Goal: Transaction & Acquisition: Purchase product/service

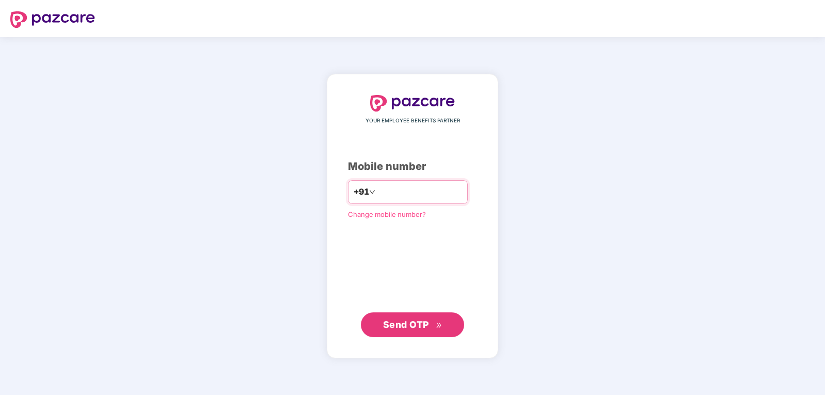
click at [377, 197] on input "number" at bounding box center [419, 192] width 85 height 17
type input "**********"
click at [424, 332] on button "Send OTP" at bounding box center [412, 324] width 103 height 25
click at [412, 327] on span "Send OTP" at bounding box center [406, 323] width 46 height 11
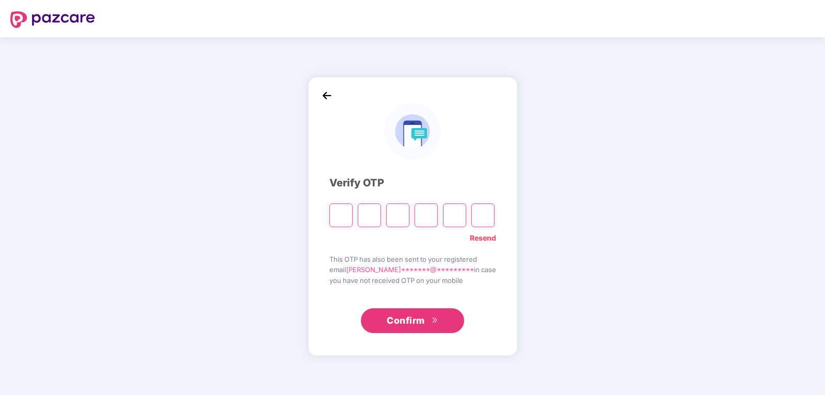
click at [337, 214] on input "Please enter verification code. Digit 1" at bounding box center [340, 215] width 23 height 24
type input "*"
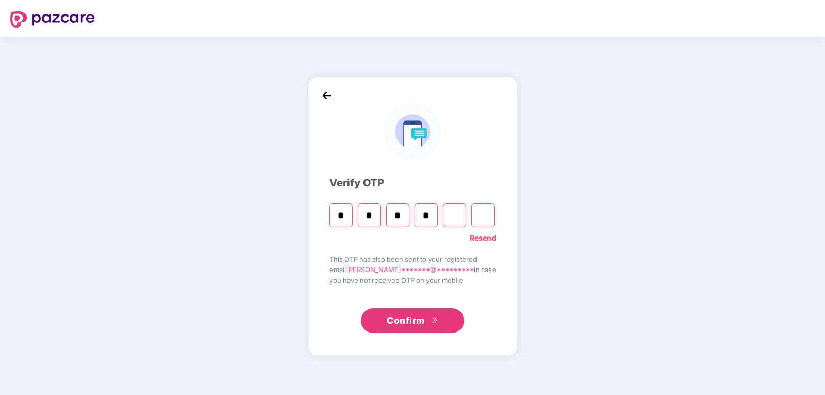
type input "*"
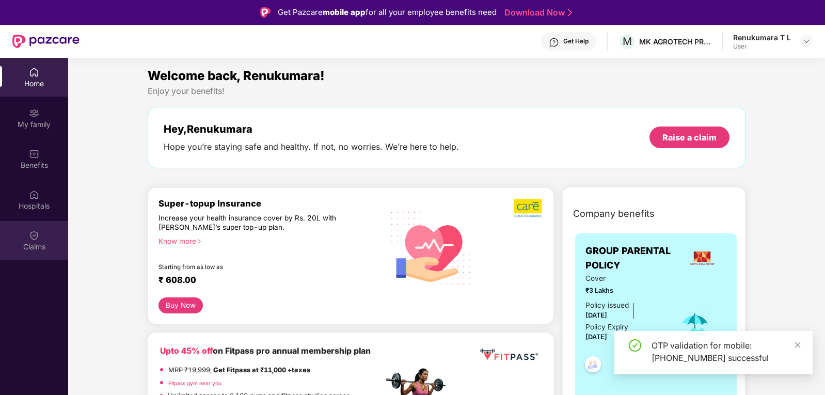
click at [34, 231] on img at bounding box center [34, 235] width 10 height 10
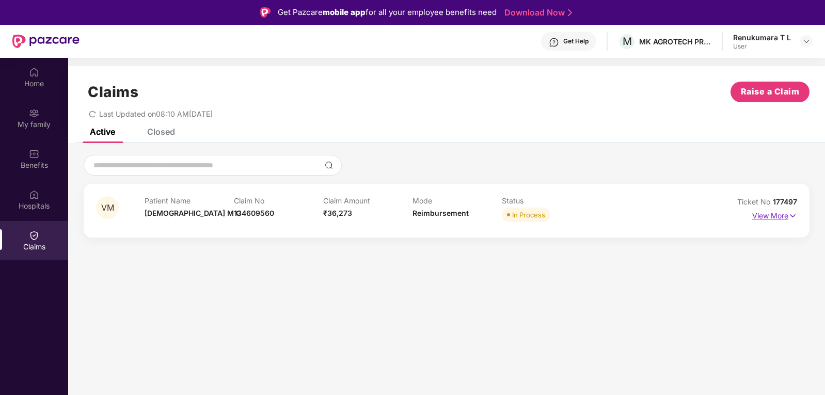
click at [772, 218] on p "View More" at bounding box center [774, 215] width 45 height 14
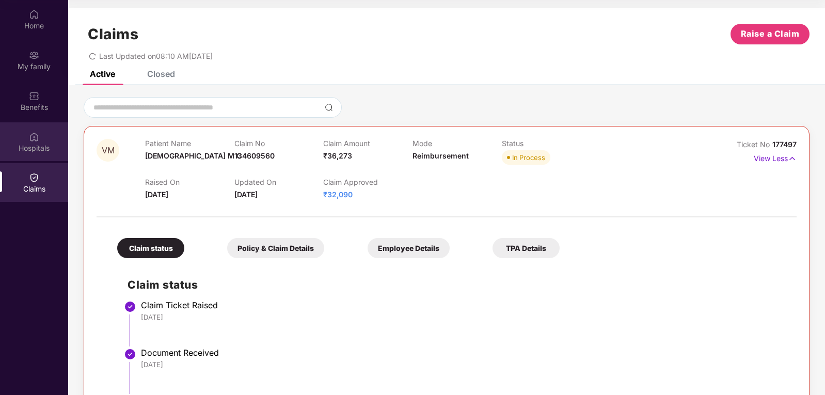
click at [30, 145] on div "Hospitals" at bounding box center [34, 148] width 68 height 10
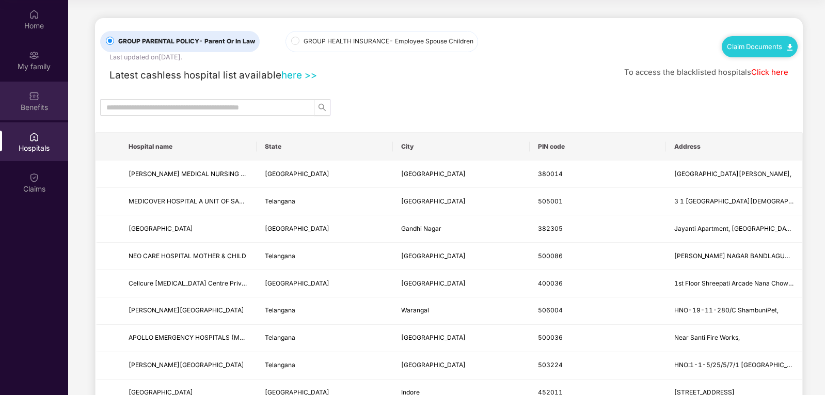
click at [38, 99] on img at bounding box center [34, 96] width 10 height 10
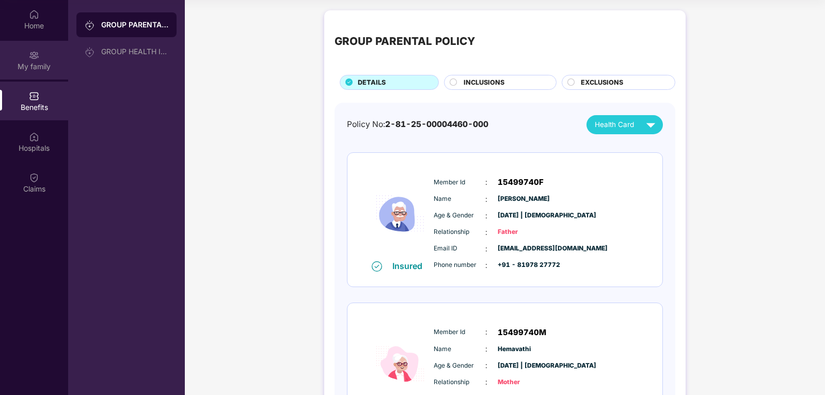
click at [37, 50] on img at bounding box center [34, 55] width 10 height 10
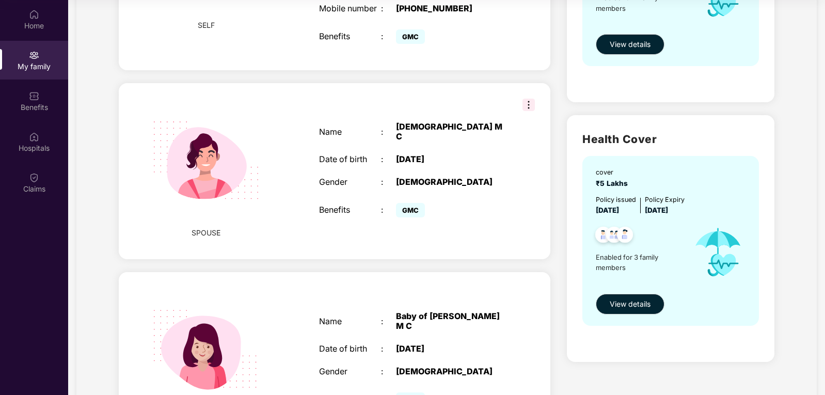
scroll to position [361, 0]
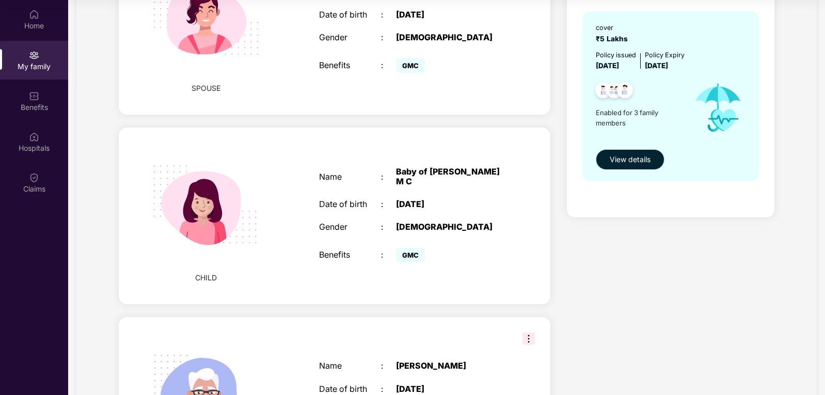
click at [621, 154] on span "View details" at bounding box center [630, 159] width 41 height 11
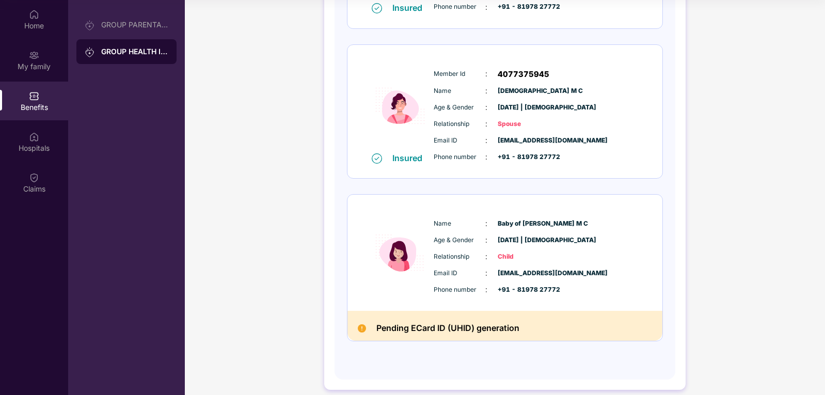
scroll to position [268, 0]
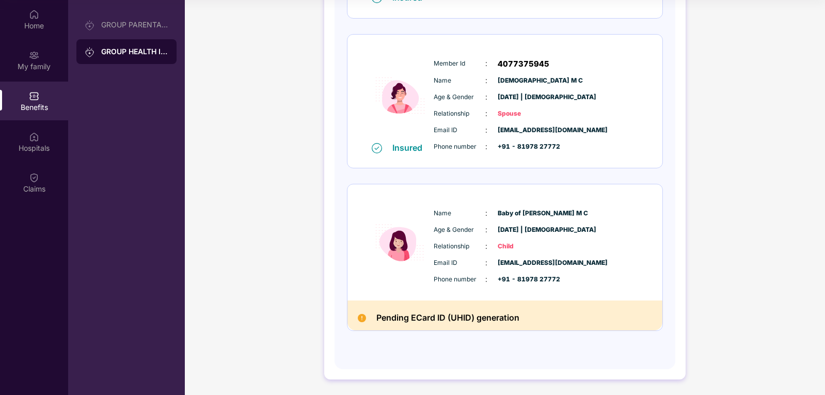
click at [461, 308] on div "Pending ECard ID (UHID) generation" at bounding box center [504, 314] width 315 height 29
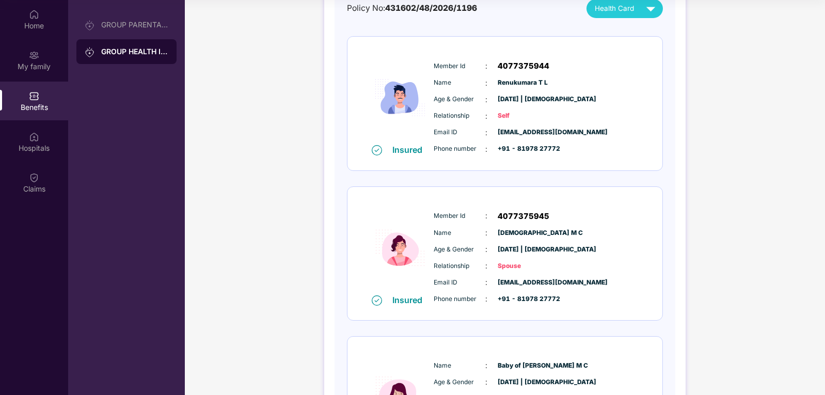
scroll to position [114, 0]
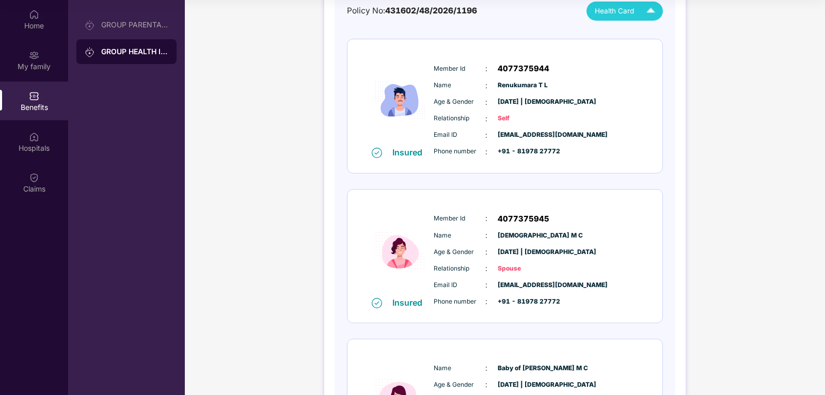
click at [651, 11] on img at bounding box center [651, 11] width 18 height 18
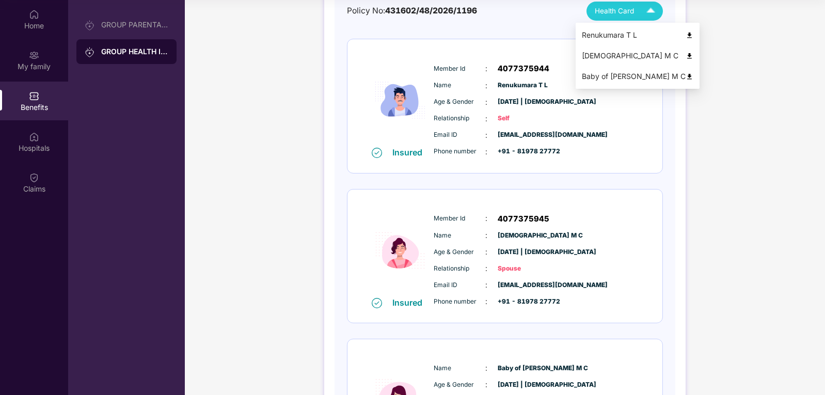
click at [619, 74] on div "Baby of Vaishnavi M C" at bounding box center [638, 76] width 112 height 11
click at [619, 8] on span "Health Card" at bounding box center [614, 11] width 39 height 11
click at [601, 52] on div "Vaishnavi M C" at bounding box center [638, 55] width 112 height 11
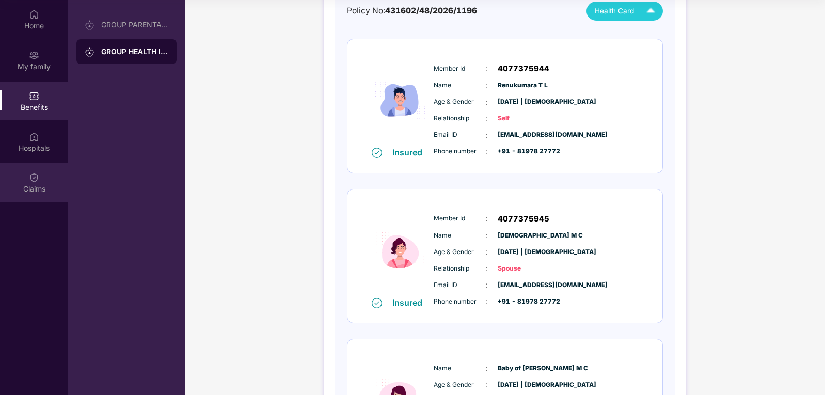
click at [41, 184] on div "Claims" at bounding box center [34, 189] width 68 height 10
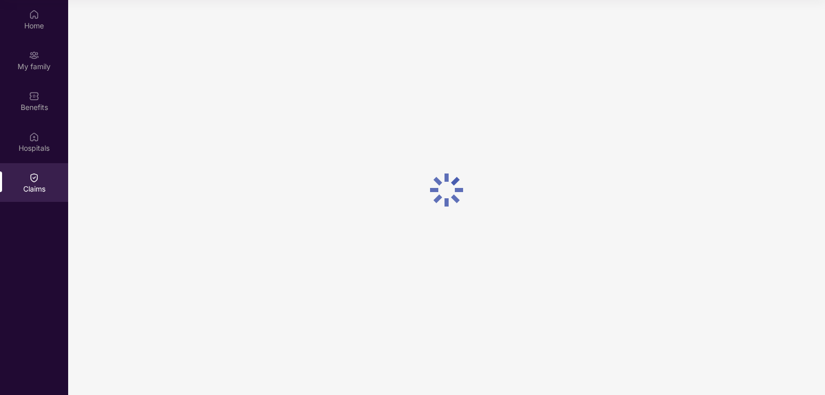
scroll to position [0, 0]
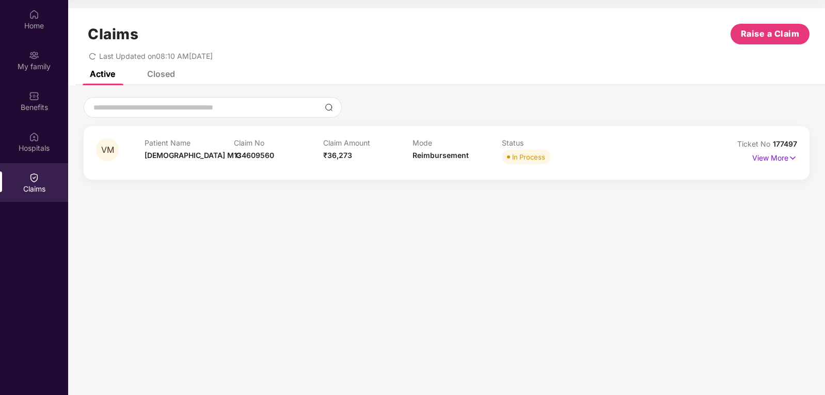
click at [149, 73] on div "Closed" at bounding box center [161, 74] width 28 height 10
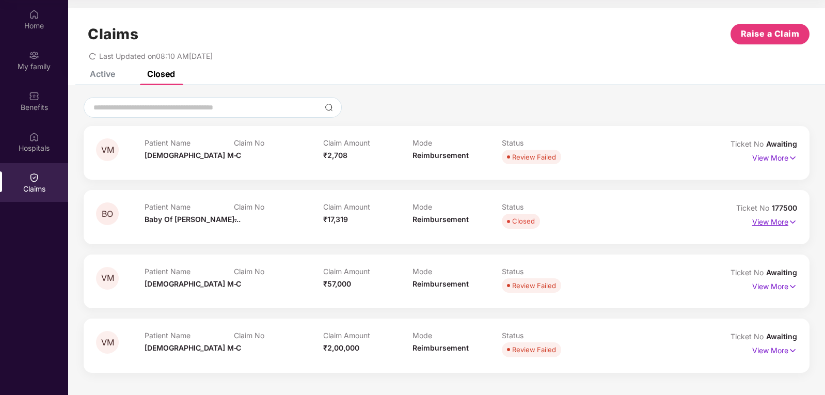
click at [775, 223] on p "View More" at bounding box center [774, 221] width 45 height 14
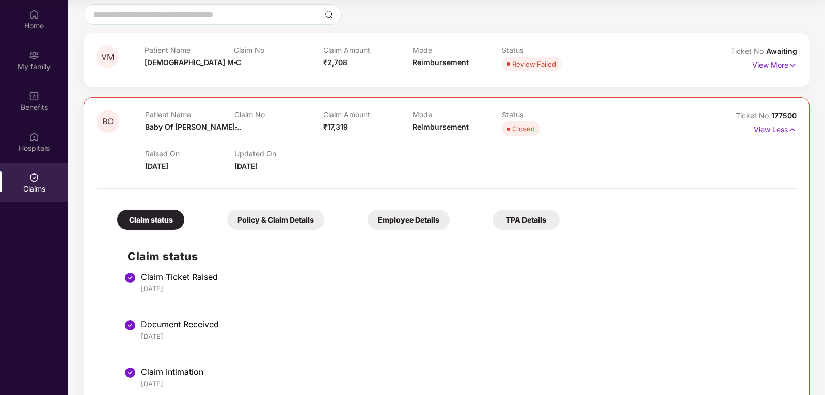
scroll to position [86, 0]
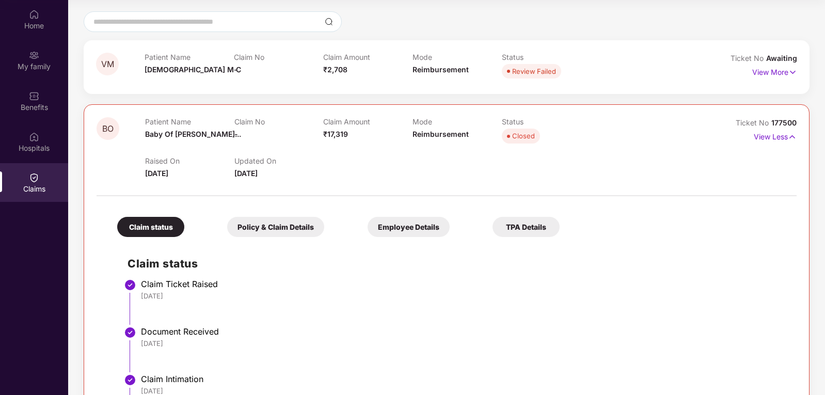
click at [524, 136] on div "Closed" at bounding box center [523, 136] width 23 height 10
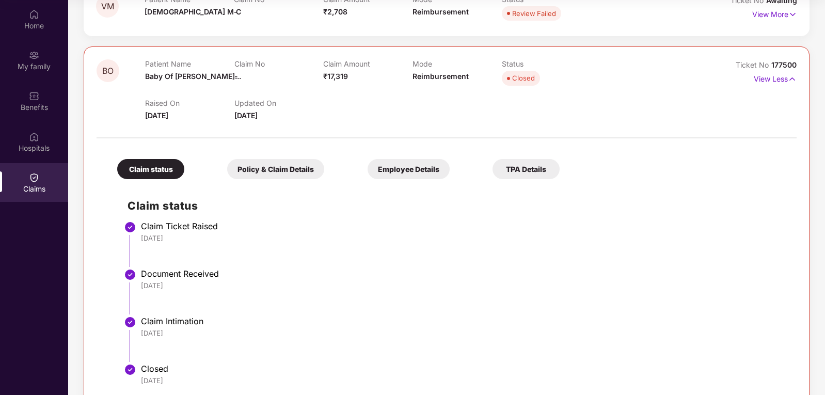
scroll to position [0, 0]
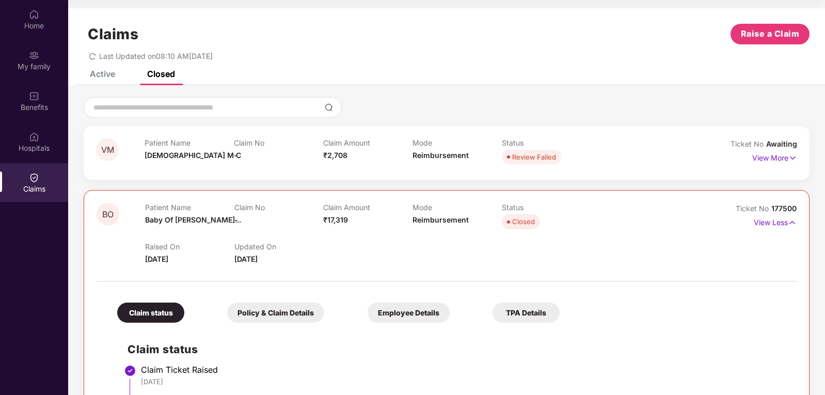
click at [260, 306] on div "Policy & Claim Details" at bounding box center [275, 312] width 97 height 20
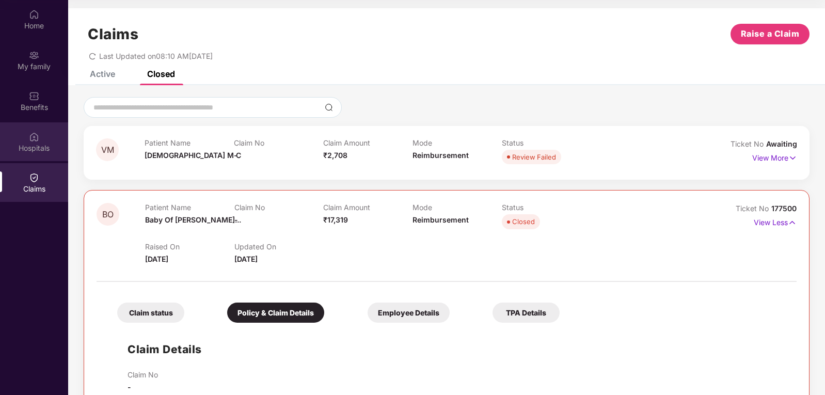
click at [42, 136] on div "Hospitals" at bounding box center [34, 141] width 68 height 39
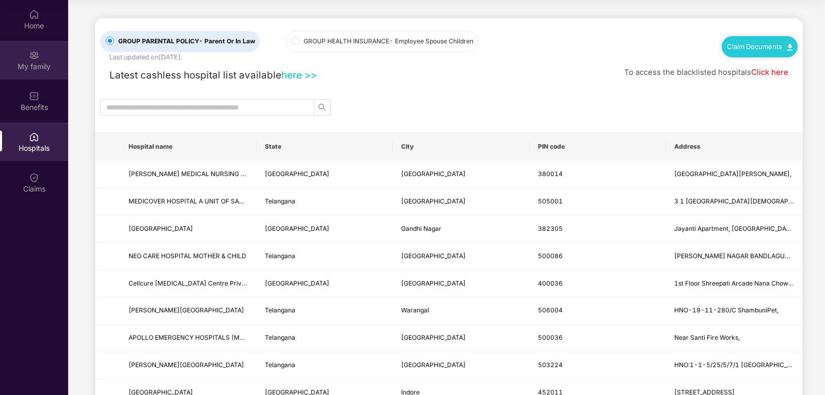
click at [36, 60] on img at bounding box center [34, 55] width 10 height 10
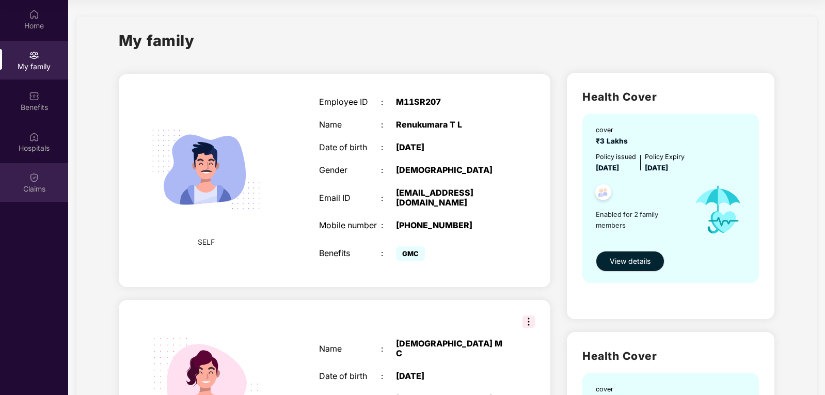
click at [31, 192] on div "Claims" at bounding box center [34, 189] width 68 height 10
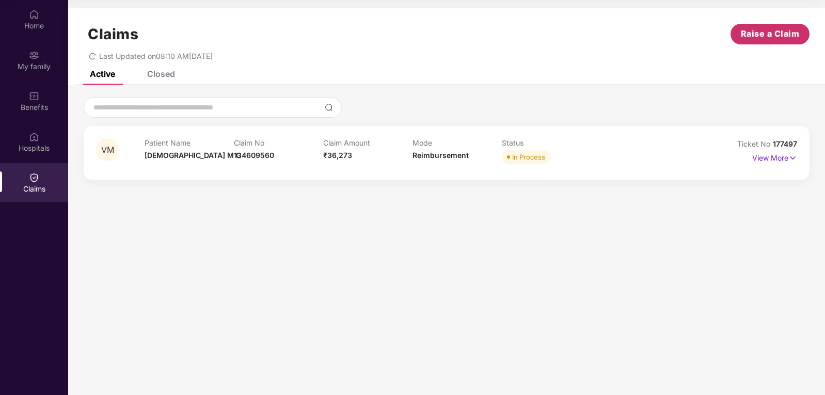
click at [774, 36] on span "Raise a Claim" at bounding box center [770, 33] width 59 height 13
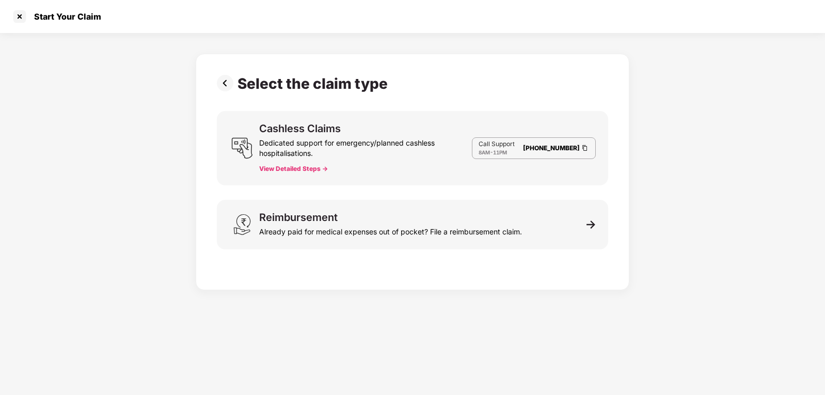
scroll to position [25, 0]
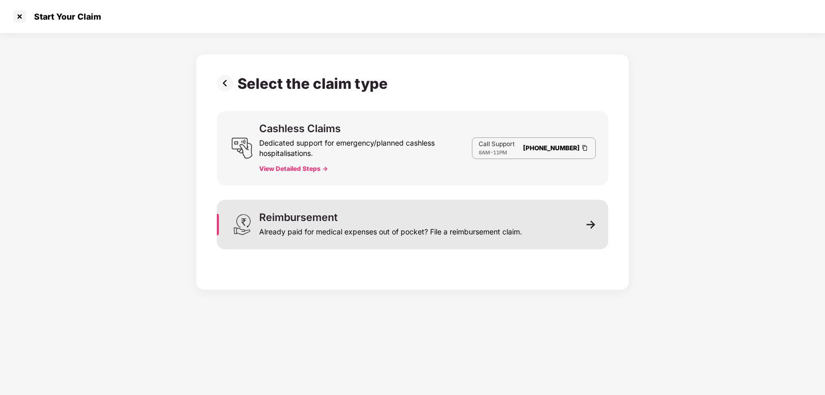
click at [453, 228] on div "Already paid for medical expenses out of pocket? File a reimbursement claim." at bounding box center [390, 229] width 263 height 14
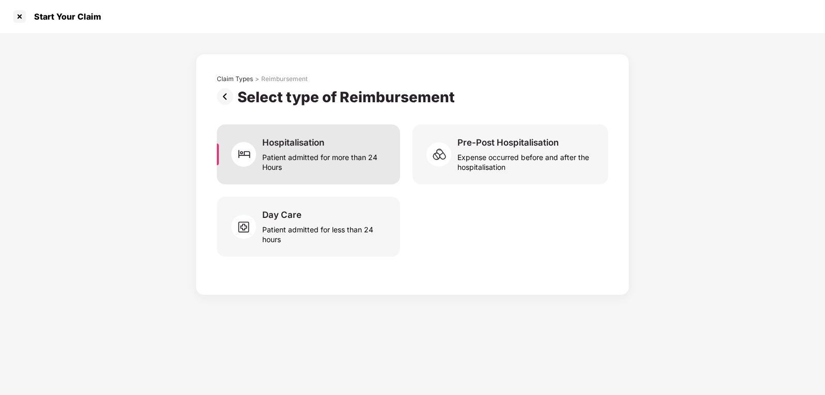
click at [274, 155] on div "Patient admitted for more than 24 Hours" at bounding box center [324, 160] width 125 height 24
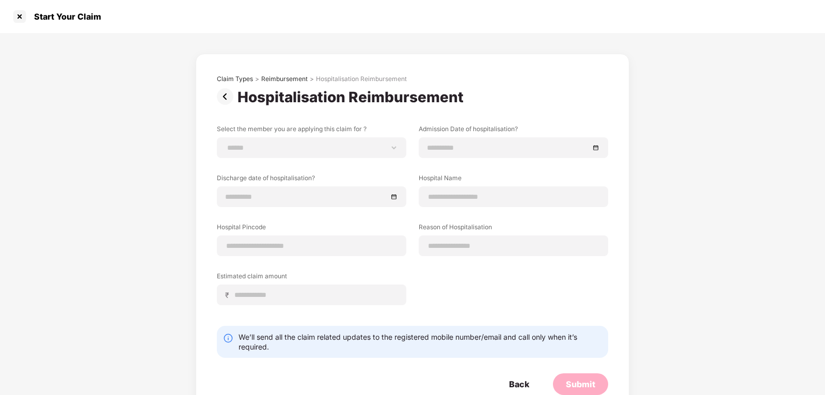
click at [374, 158] on div "**********" at bounding box center [412, 222] width 391 height 196
click at [376, 147] on select "**********" at bounding box center [312, 148] width 172 height 8
select select "**********"
click at [226, 144] on select "**********" at bounding box center [312, 148] width 172 height 8
click at [595, 146] on div at bounding box center [513, 147] width 172 height 11
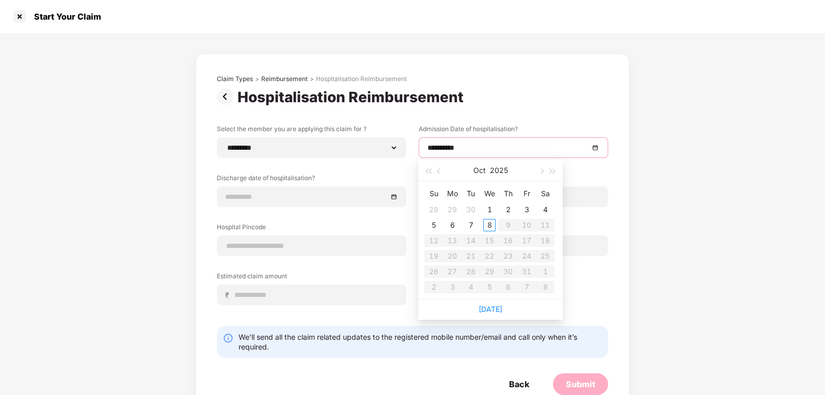
type input "**********"
click at [543, 212] on div "4" at bounding box center [545, 209] width 12 height 12
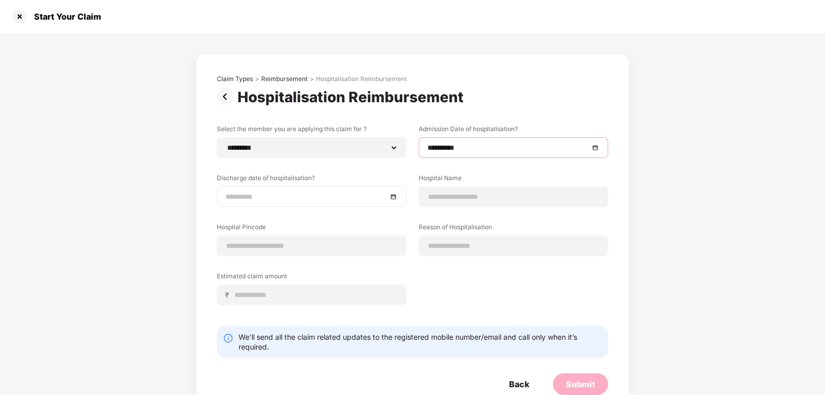
click at [389, 199] on div at bounding box center [312, 196] width 172 height 11
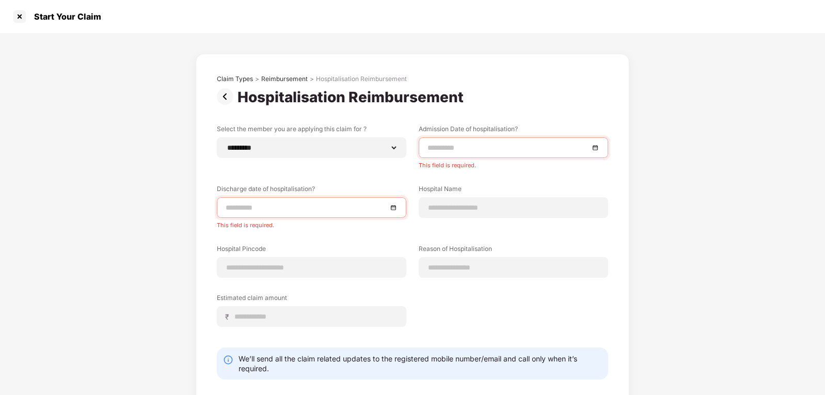
click at [597, 147] on div at bounding box center [513, 147] width 172 height 11
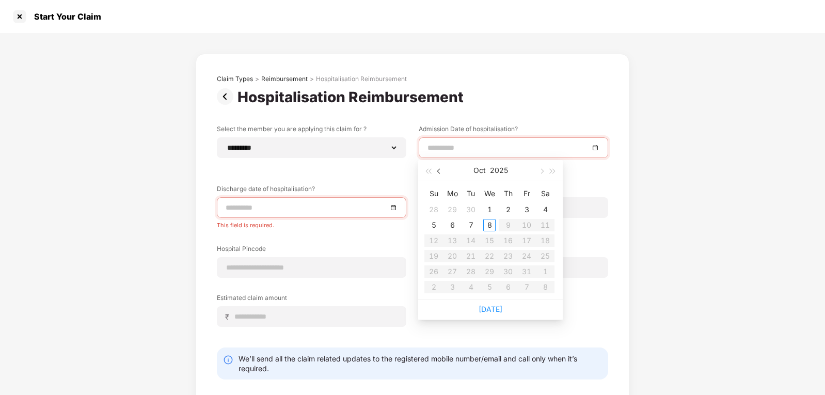
click at [438, 171] on span "button" at bounding box center [439, 171] width 5 height 5
type input "**********"
click at [510, 209] on div "4" at bounding box center [508, 209] width 12 height 12
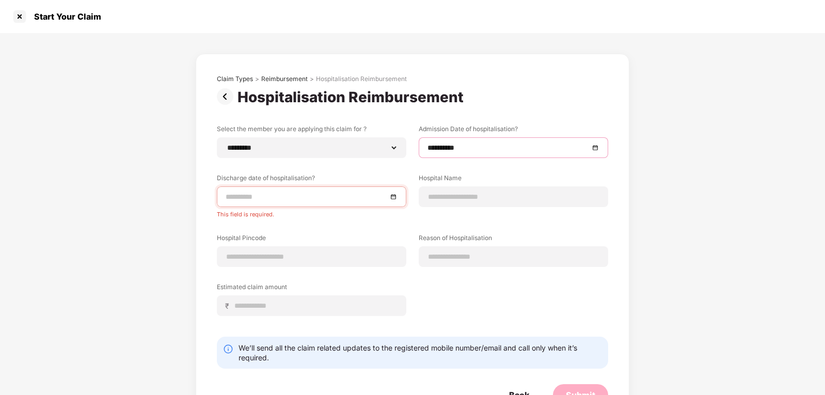
click at [391, 195] on div at bounding box center [312, 196] width 172 height 11
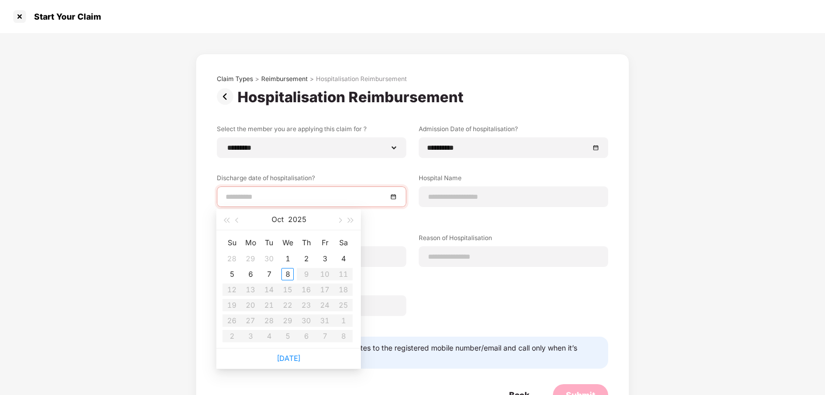
type input "**********"
click at [225, 223] on button "button" at bounding box center [225, 219] width 11 height 21
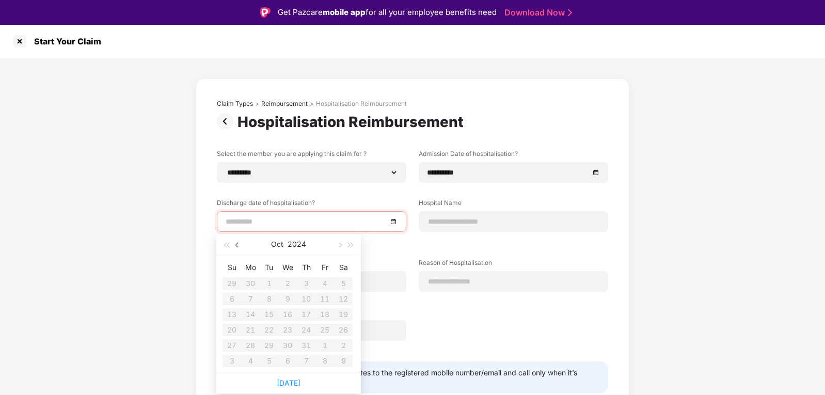
click at [233, 245] on button "button" at bounding box center [237, 244] width 11 height 21
click at [389, 219] on div at bounding box center [312, 221] width 172 height 11
click at [392, 220] on div at bounding box center [312, 221] width 172 height 11
click at [452, 237] on div "**********" at bounding box center [412, 252] width 391 height 207
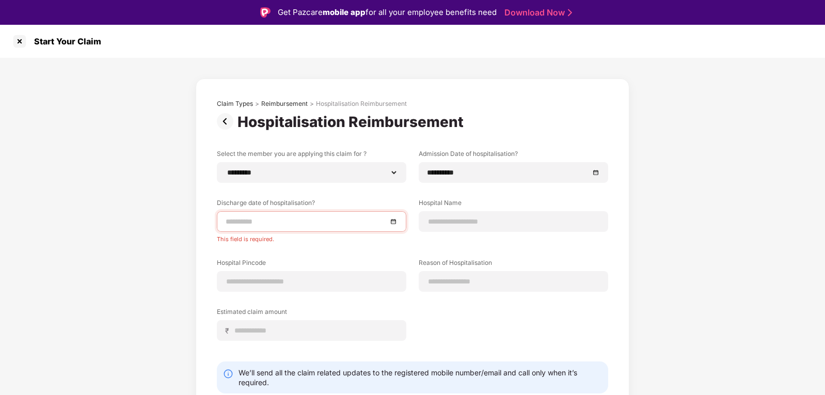
click at [393, 221] on div at bounding box center [312, 221] width 172 height 11
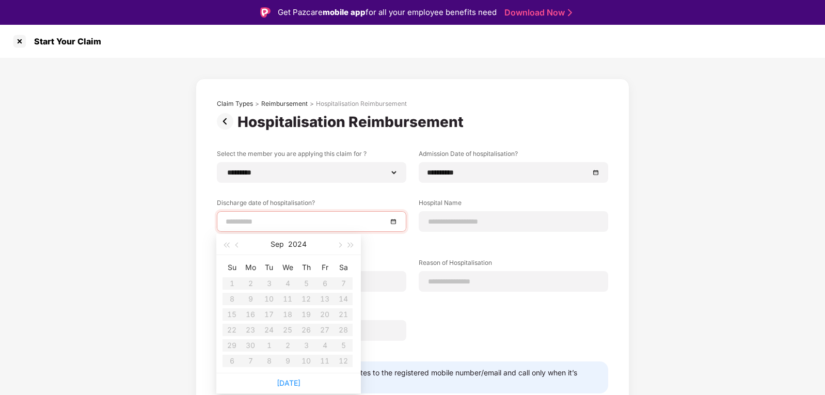
click at [250, 298] on table "Su Mo Tu We Th Fr Sa 1 2 3 4 5 6 7 8 9 10 11 12 13 14 15 16 17 18 19 20 21 22 2…" at bounding box center [287, 313] width 130 height 109
click at [464, 233] on div "**********" at bounding box center [412, 252] width 391 height 207
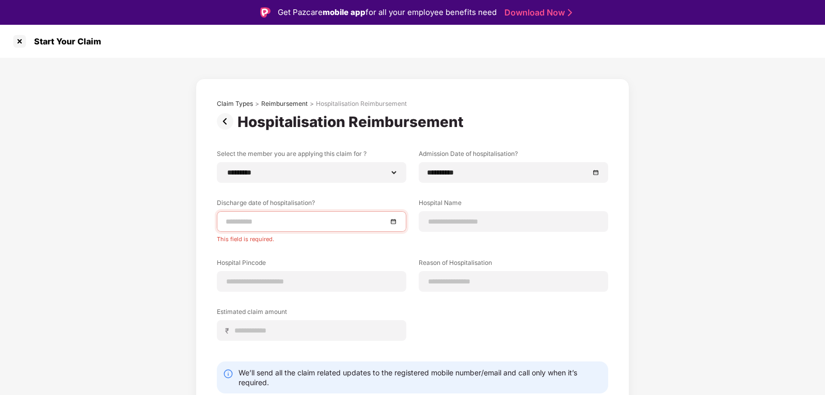
click at [394, 221] on div at bounding box center [312, 221] width 172 height 11
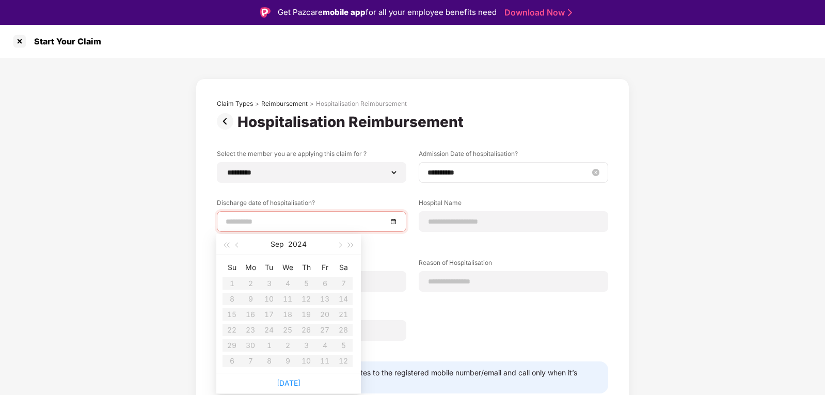
click at [588, 172] on div "**********" at bounding box center [513, 172] width 172 height 11
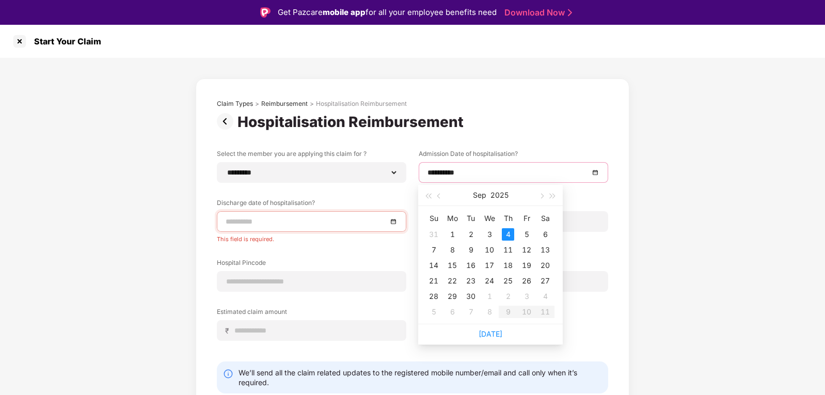
type input "**********"
click at [509, 235] on div "4" at bounding box center [508, 234] width 12 height 12
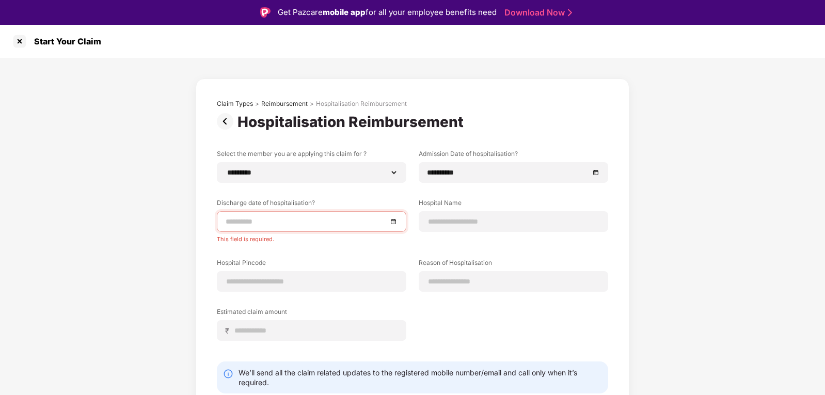
click at [378, 227] on input at bounding box center [307, 221] width 162 height 11
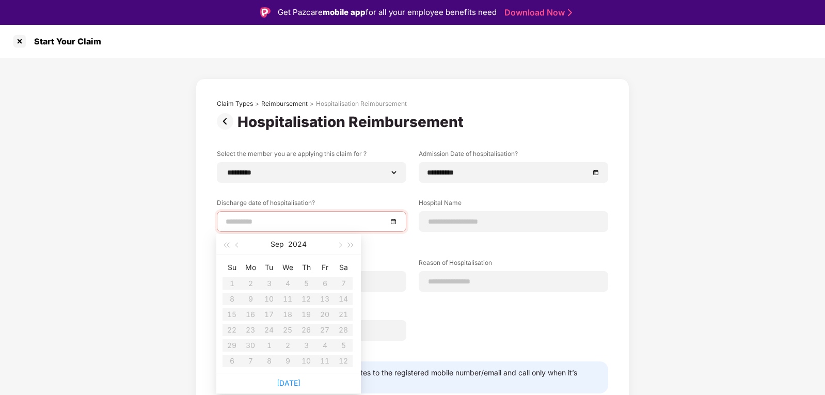
click at [329, 280] on table "Su Mo Tu We Th Fr Sa 1 2 3 4 5 6 7 8 9 10 11 12 13 14 15 16 17 18 19 20 21 22 2…" at bounding box center [287, 313] width 130 height 109
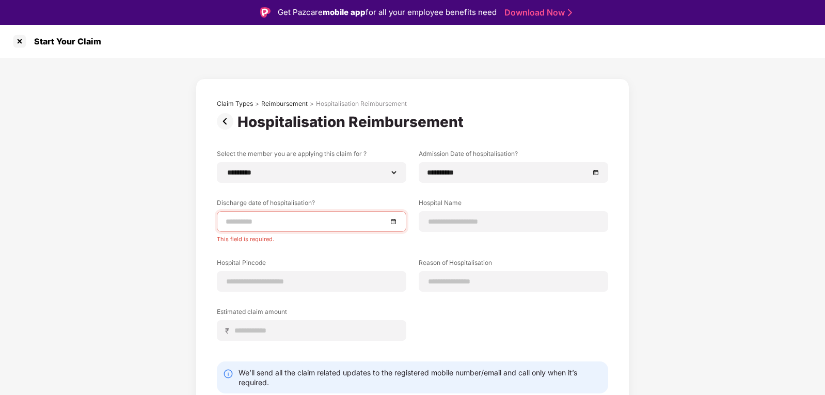
scroll to position [37, 0]
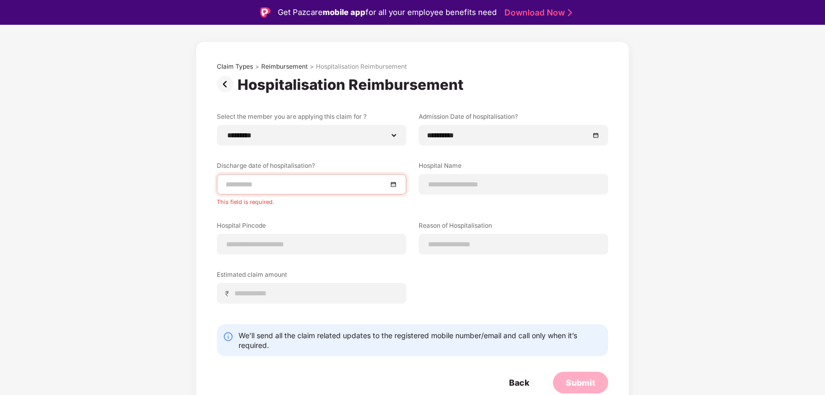
click at [274, 185] on input at bounding box center [307, 184] width 162 height 11
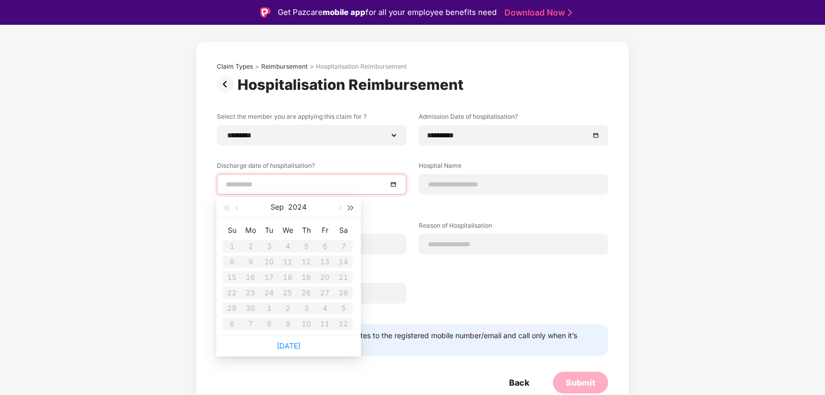
click at [352, 207] on span "button" at bounding box center [350, 207] width 5 height 5
type input "**********"
click at [268, 264] on div "9" at bounding box center [269, 262] width 12 height 12
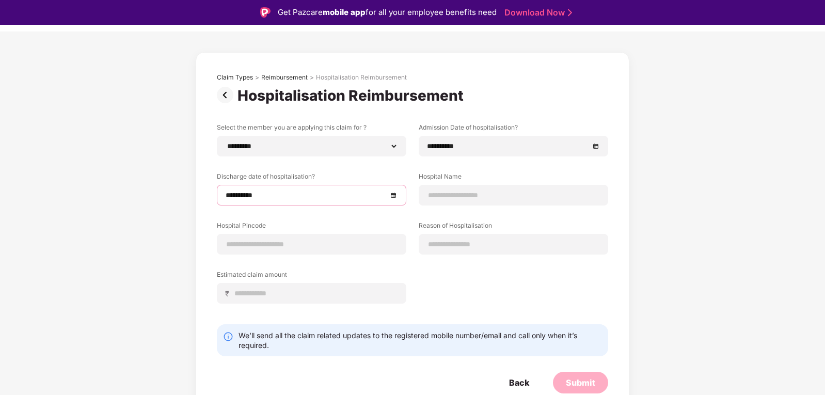
scroll to position [26, 0]
click at [515, 198] on input at bounding box center [513, 195] width 172 height 11
type input "*"
type input "**********"
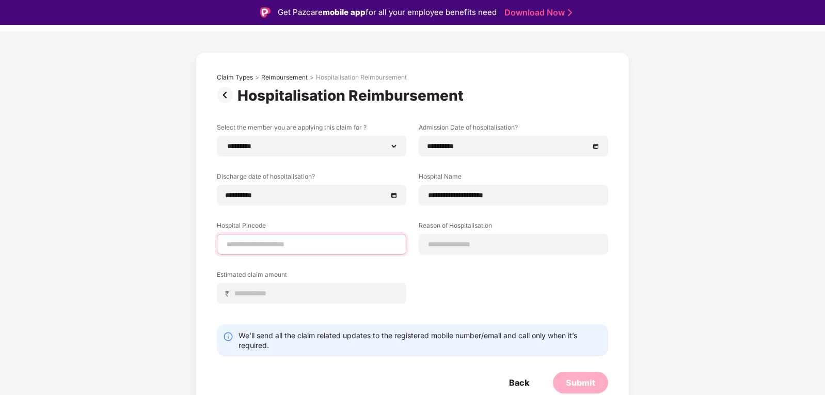
click at [321, 240] on input at bounding box center [312, 244] width 172 height 11
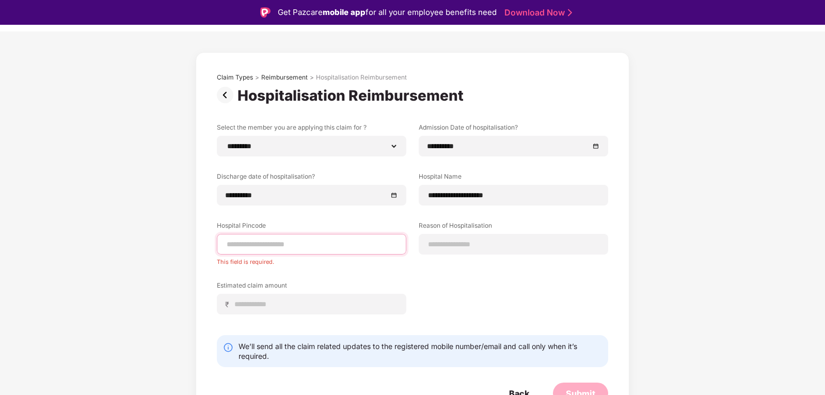
click at [252, 249] on input at bounding box center [312, 244] width 172 height 11
type input "******"
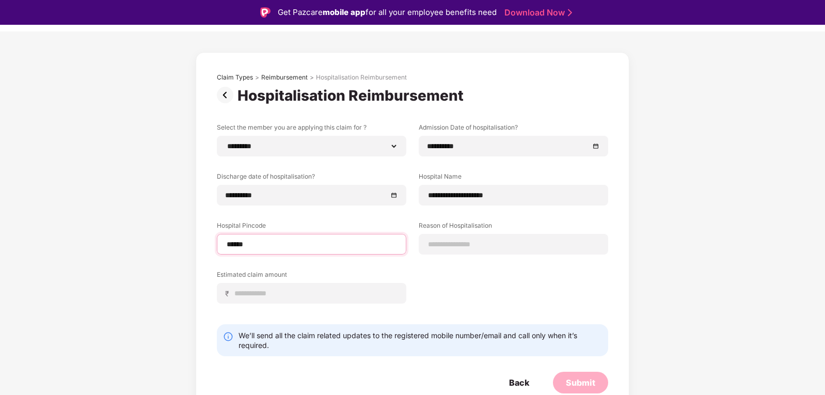
select select "******"
select select "*********"
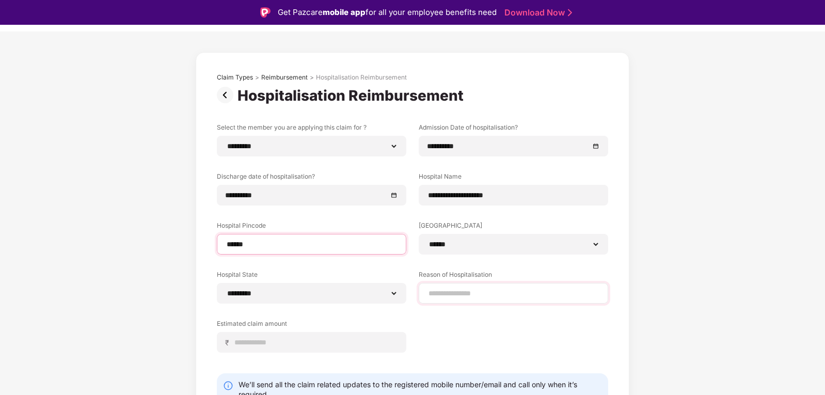
type input "******"
click at [492, 293] on input at bounding box center [513, 293] width 172 height 11
type input "**********"
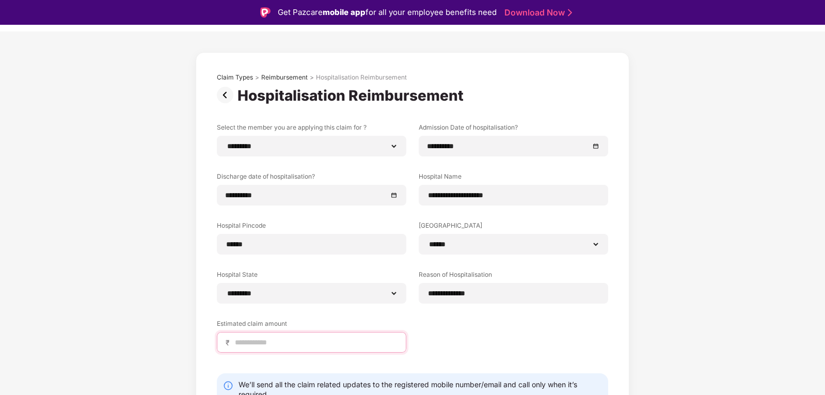
click at [255, 339] on input at bounding box center [316, 342] width 164 height 11
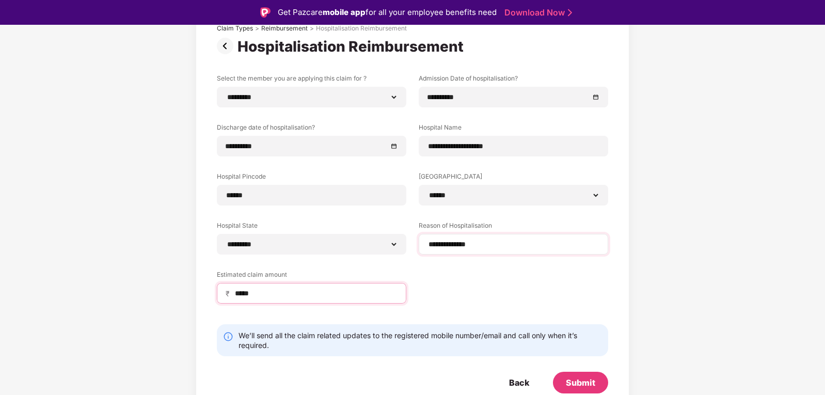
type input "*****"
click at [485, 240] on input "**********" at bounding box center [513, 244] width 172 height 11
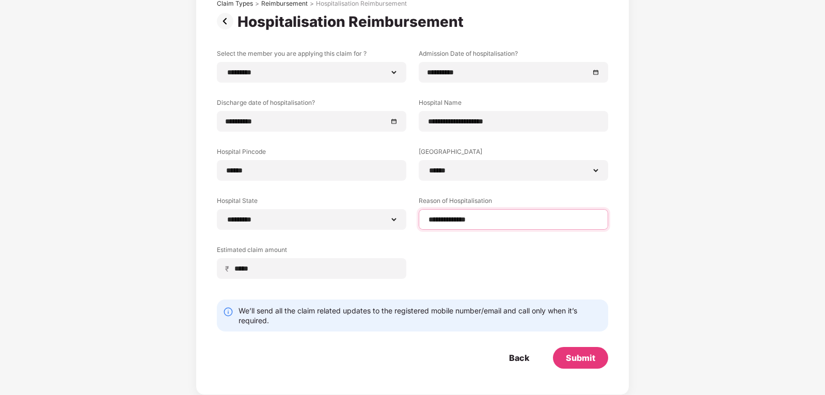
click at [496, 220] on input "**********" at bounding box center [513, 219] width 172 height 11
type input "**********"
click at [511, 258] on div "**********" at bounding box center [412, 171] width 391 height 245
click at [587, 356] on div "Submit" at bounding box center [580, 357] width 29 height 11
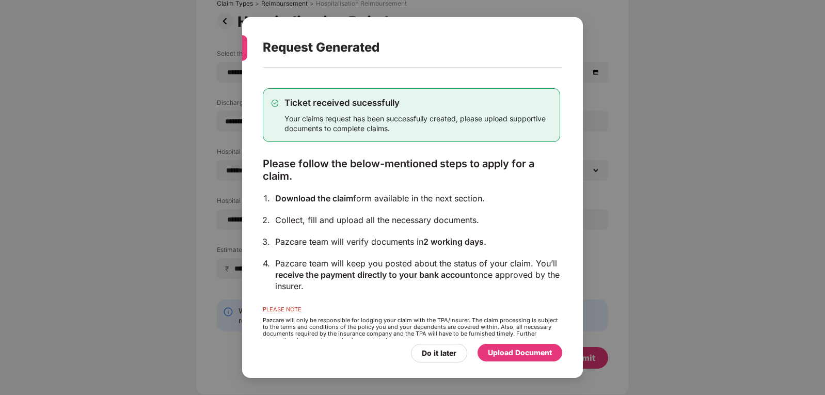
click at [521, 352] on div "Upload Document" at bounding box center [520, 352] width 64 height 11
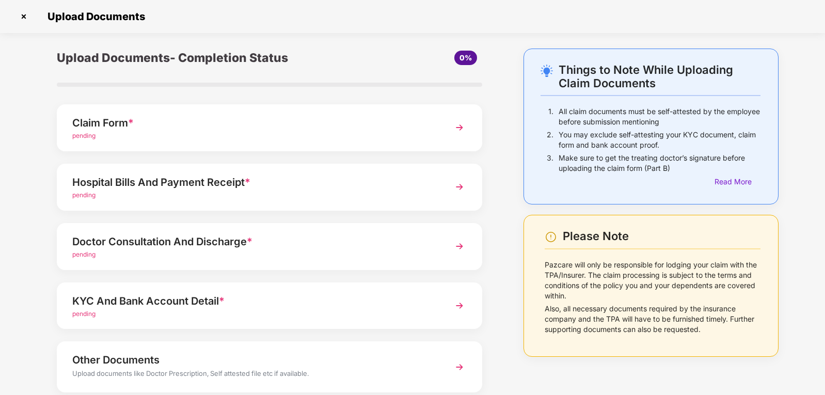
click at [210, 138] on div "pending" at bounding box center [252, 136] width 361 height 10
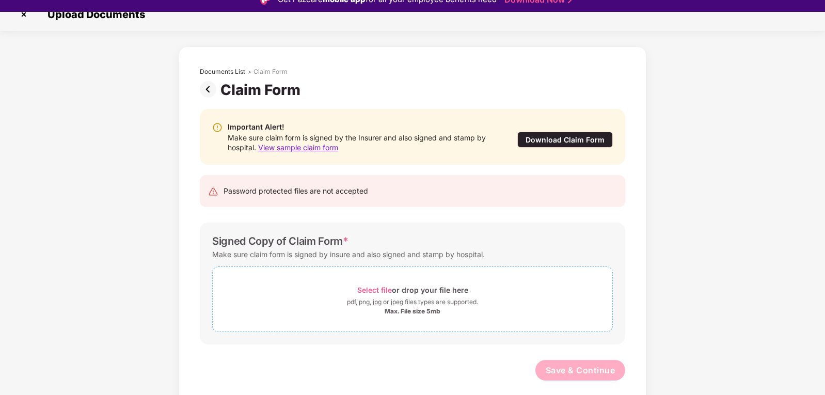
scroll to position [25, 0]
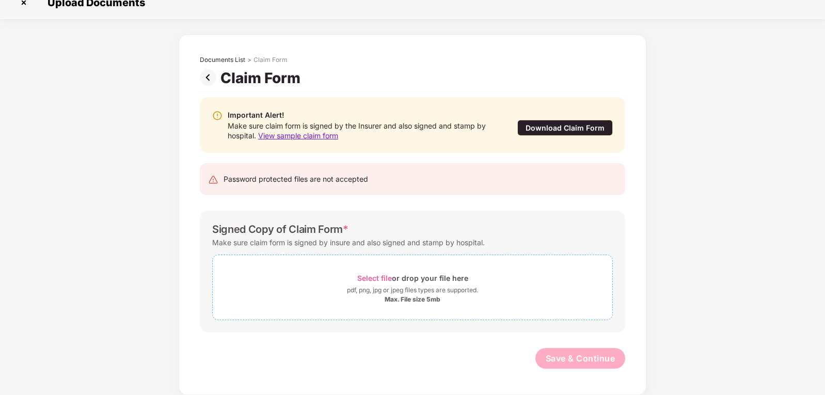
click at [377, 296] on div "Max. File size 5mb" at bounding box center [413, 299] width 400 height 8
click at [379, 289] on div "pdf, png, jpg or jpeg files types are supported." at bounding box center [412, 290] width 131 height 10
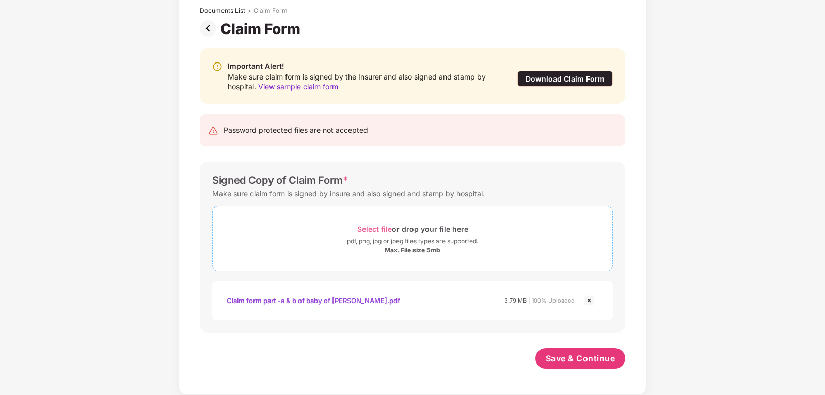
scroll to position [63, 0]
click at [568, 360] on span "Save & Continue" at bounding box center [581, 358] width 70 height 11
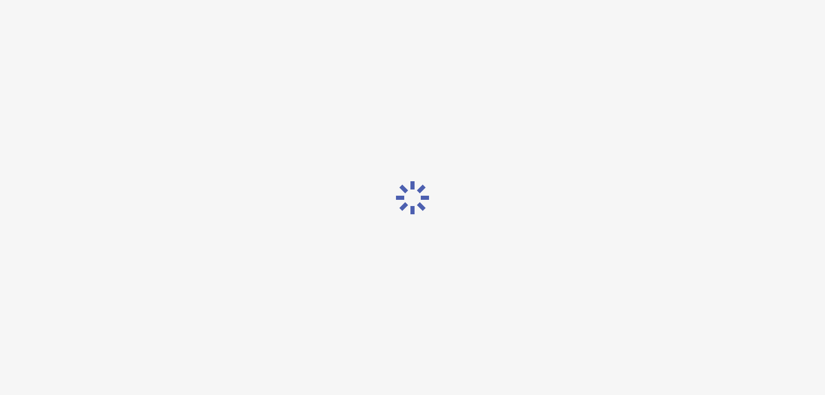
scroll to position [0, 0]
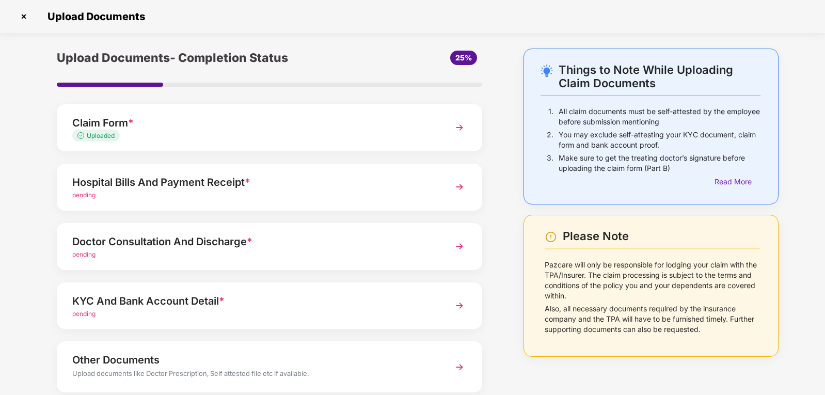
click at [99, 196] on div "pending" at bounding box center [252, 195] width 361 height 10
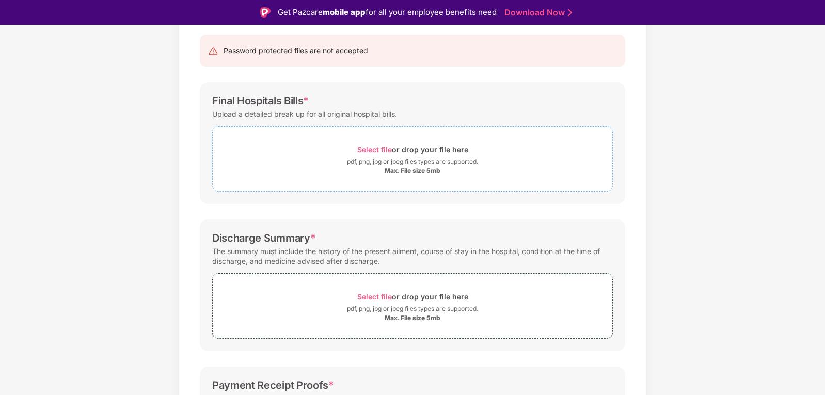
scroll to position [103, 0]
click at [408, 166] on div "Max. File size 5mb" at bounding box center [413, 169] width 56 height 8
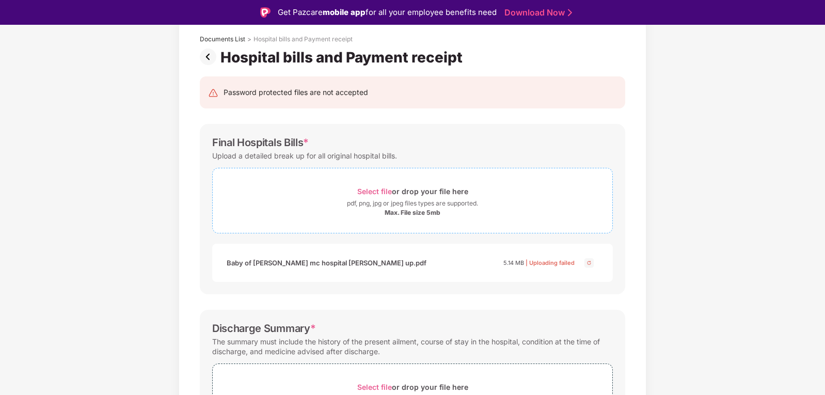
scroll to position [0, 0]
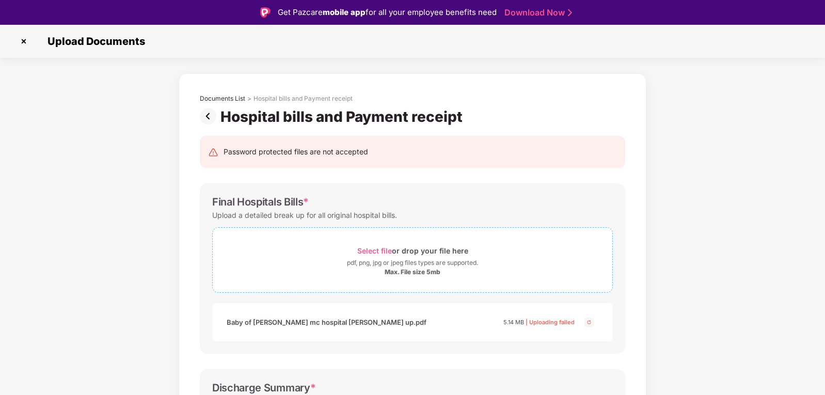
click at [409, 275] on div "Max. File size 5mb" at bounding box center [413, 272] width 56 height 8
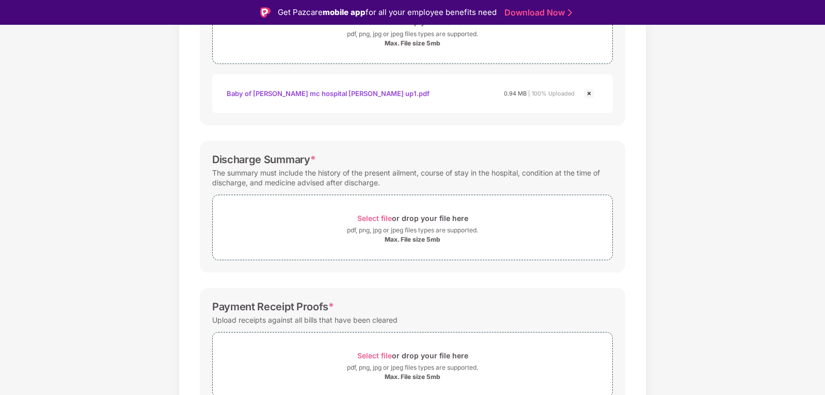
scroll to position [229, 0]
click at [345, 219] on div "Select file or drop your file here" at bounding box center [413, 218] width 400 height 14
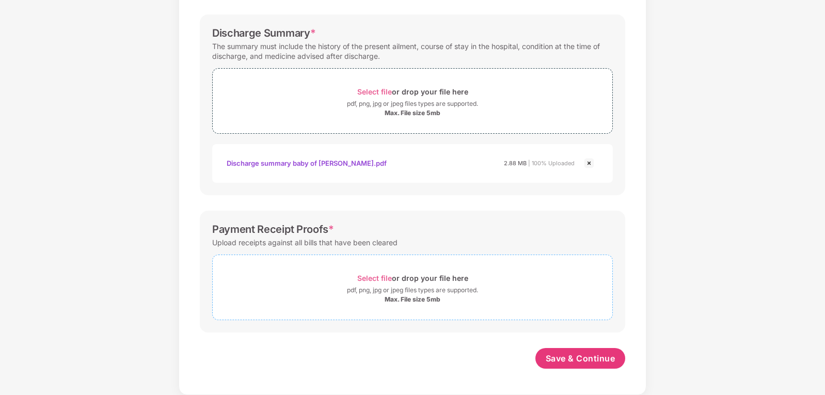
scroll to position [330, 0]
click at [404, 297] on div "Max. File size 5mb" at bounding box center [413, 299] width 56 height 8
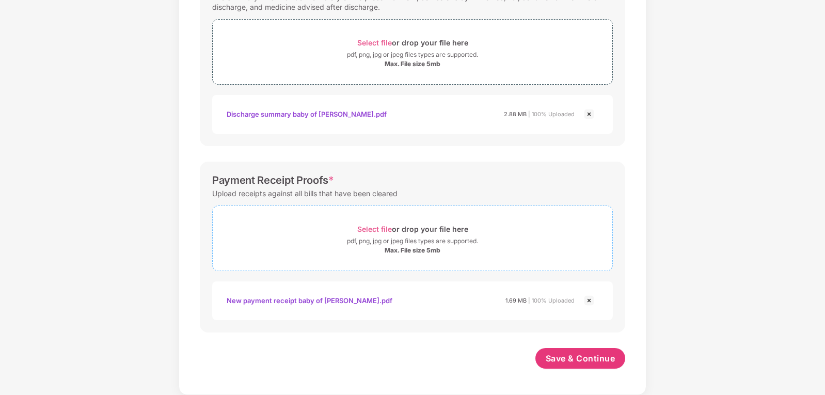
scroll to position [379, 0]
click at [591, 355] on span "Save & Continue" at bounding box center [581, 358] width 70 height 11
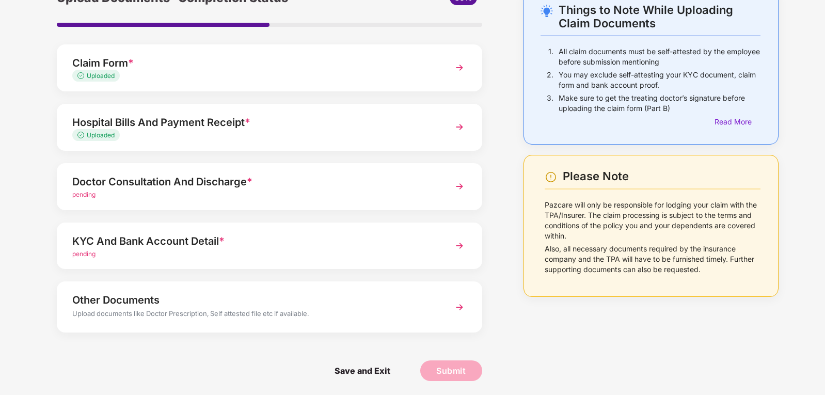
scroll to position [61, 0]
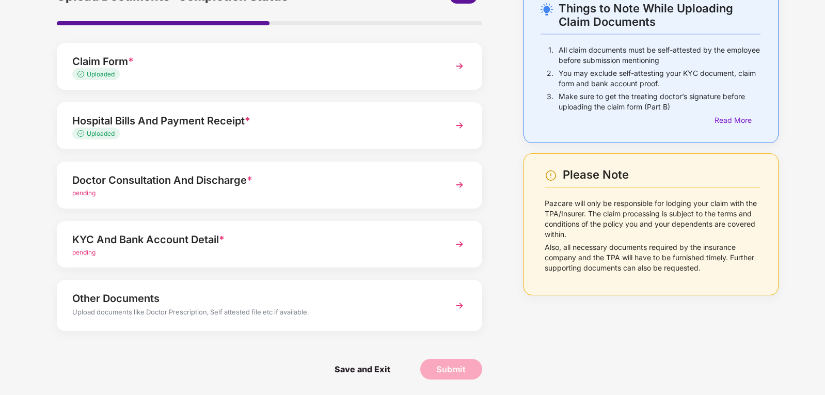
click at [185, 197] on div "pending" at bounding box center [252, 193] width 361 height 10
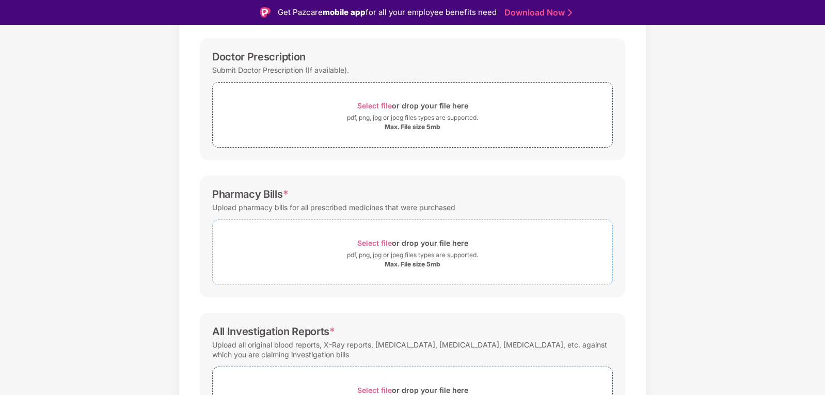
scroll to position [165, 0]
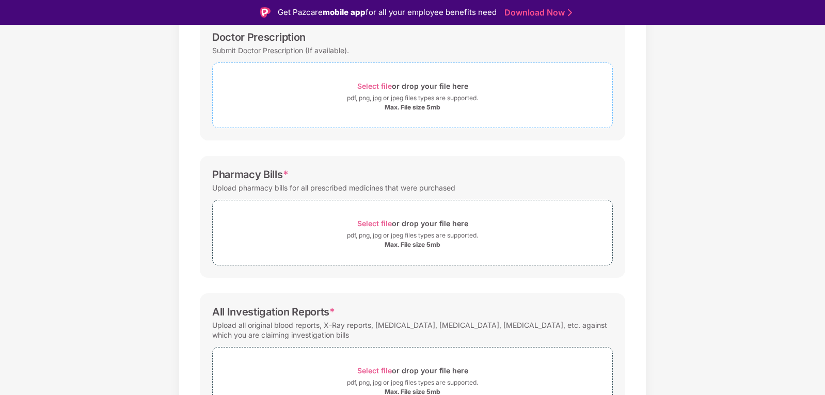
click at [405, 101] on div "pdf, png, jpg or jpeg files types are supported." at bounding box center [412, 98] width 131 height 10
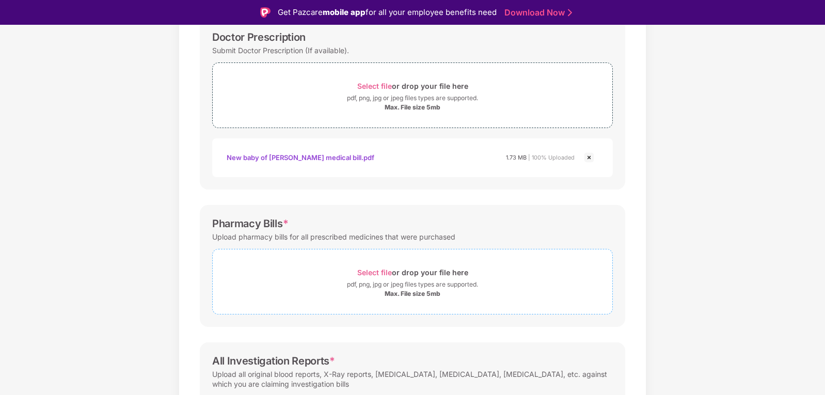
click at [403, 302] on span "Select file or drop your file here pdf, png, jpg or jpeg files types are suppor…" at bounding box center [413, 281] width 400 height 49
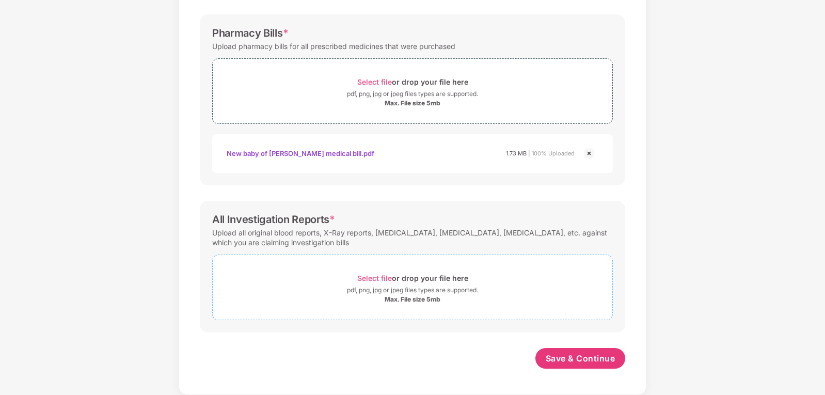
scroll to position [330, 0]
click at [399, 300] on div "Max. File size 5mb" at bounding box center [413, 299] width 56 height 8
click at [397, 298] on div "Max. File size 5mb" at bounding box center [413, 299] width 56 height 8
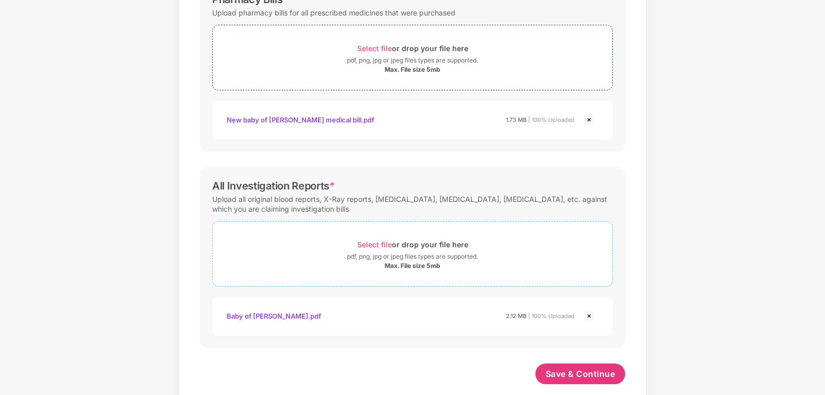
scroll to position [379, 0]
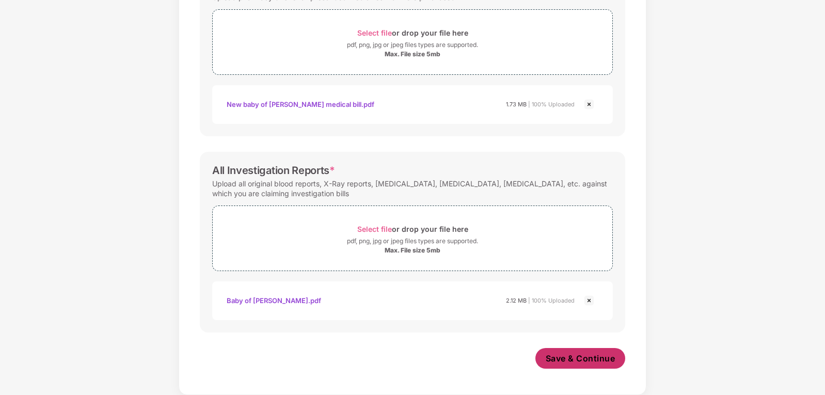
click at [569, 358] on span "Save & Continue" at bounding box center [581, 358] width 70 height 11
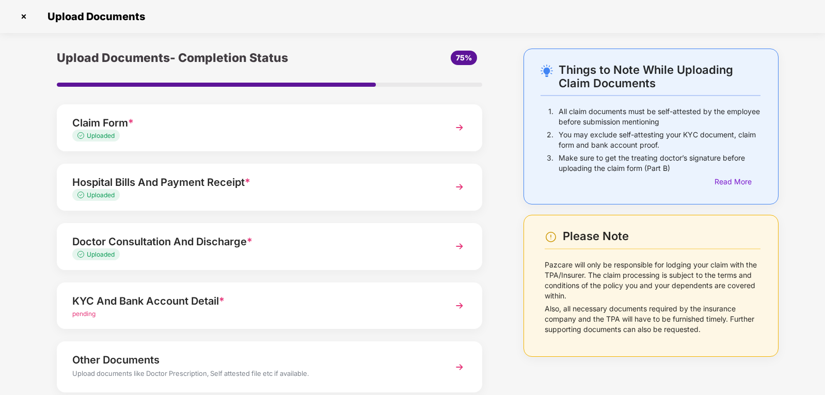
scroll to position [61, 0]
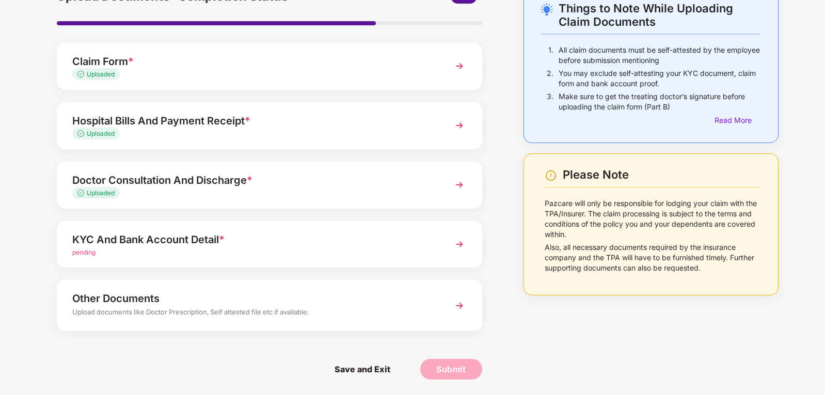
click at [87, 251] on span "pending" at bounding box center [83, 252] width 23 height 8
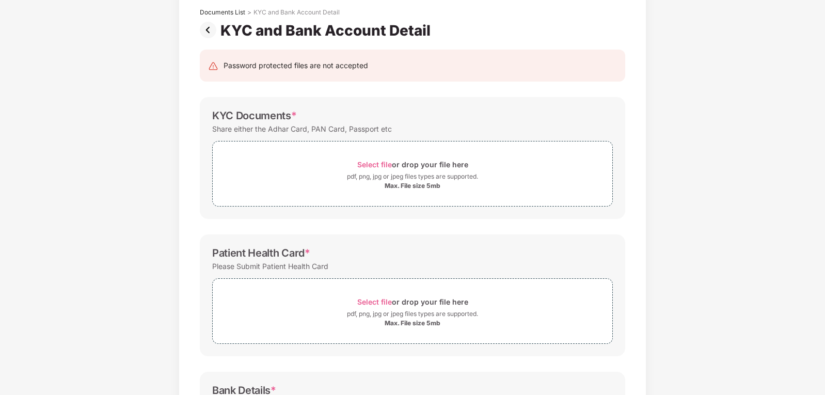
scroll to position [0, 0]
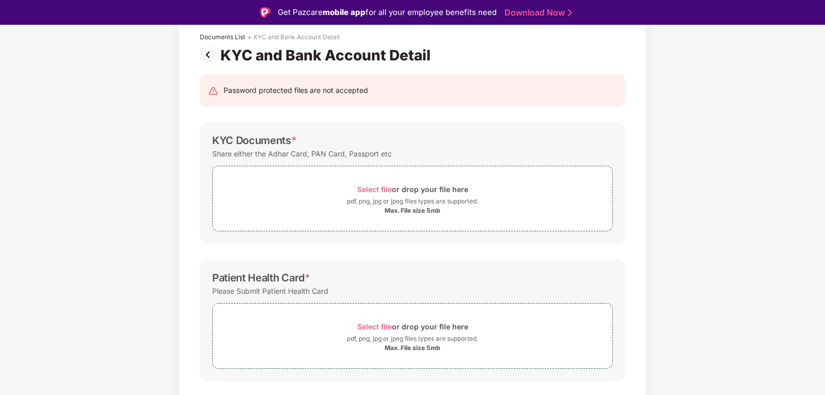
click at [712, 247] on div "Documents List > KYC and Bank Account Detail KYC and Bank Account Detail Passwo…" at bounding box center [412, 296] width 825 height 569
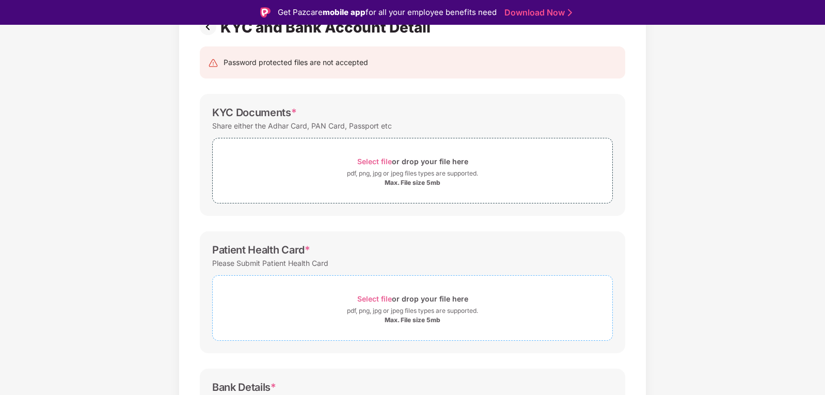
scroll to position [113, 0]
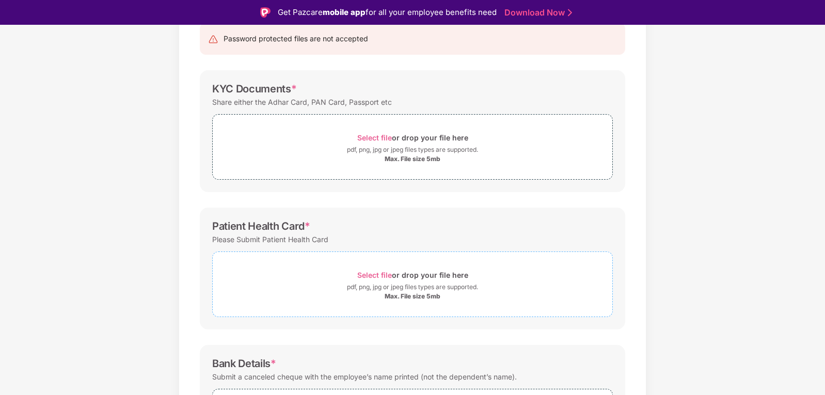
click at [363, 283] on div "pdf, png, jpg or jpeg files types are supported." at bounding box center [412, 287] width 131 height 10
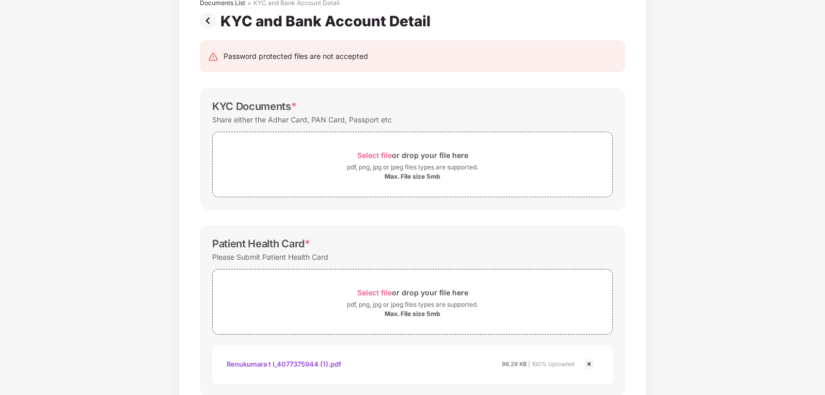
scroll to position [65, 0]
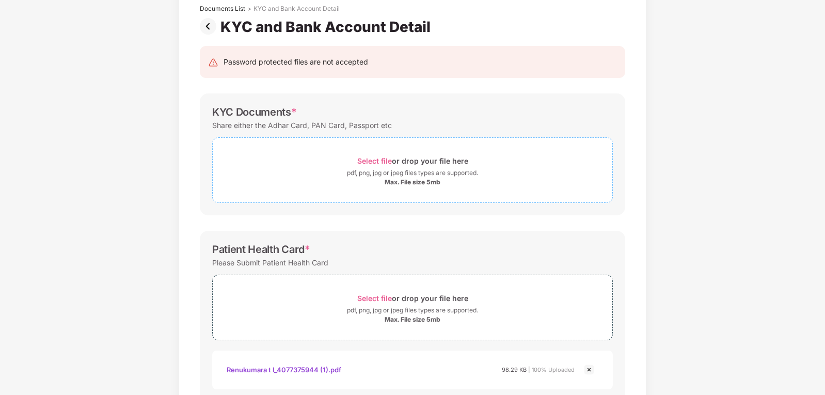
click at [410, 176] on div "pdf, png, jpg or jpeg files types are supported." at bounding box center [412, 173] width 131 height 10
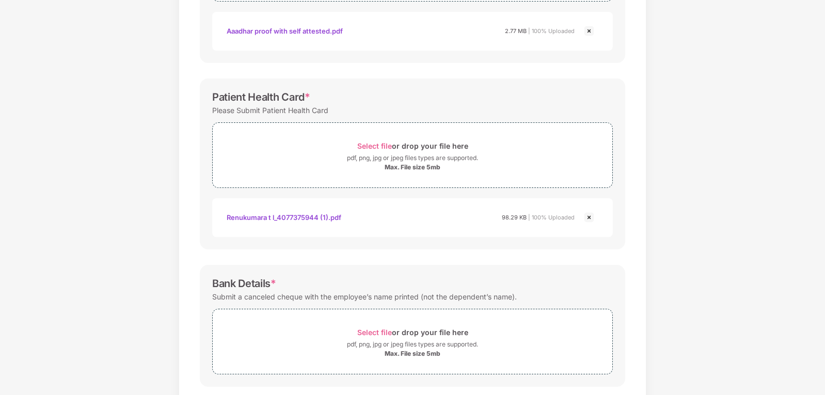
scroll to position [321, 0]
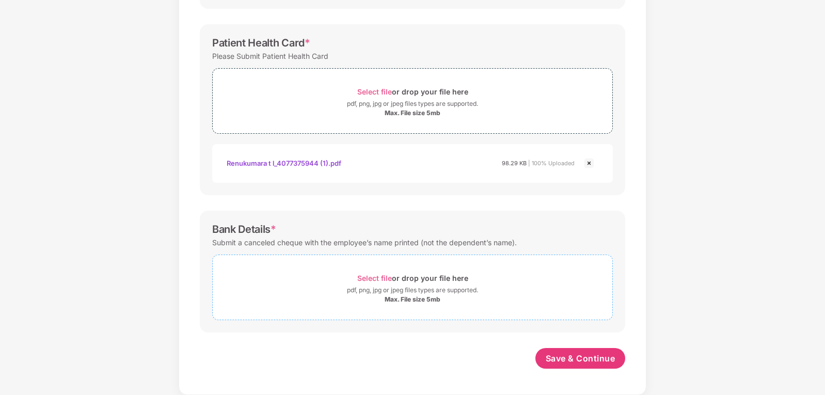
click at [377, 295] on div "pdf, png, jpg or jpeg files types are supported." at bounding box center [412, 290] width 131 height 10
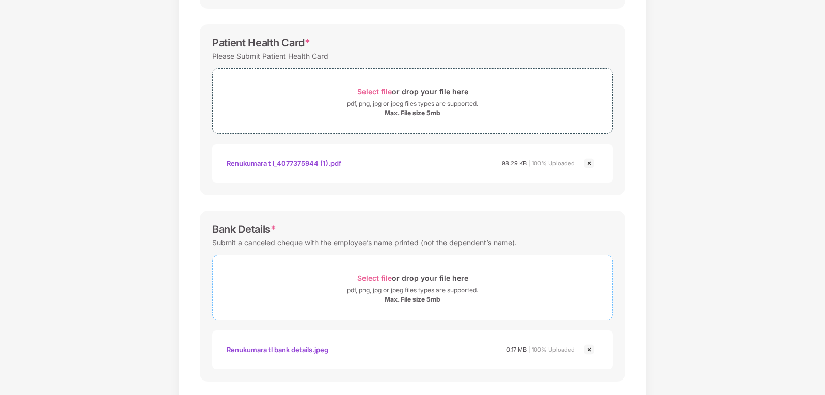
scroll to position [370, 0]
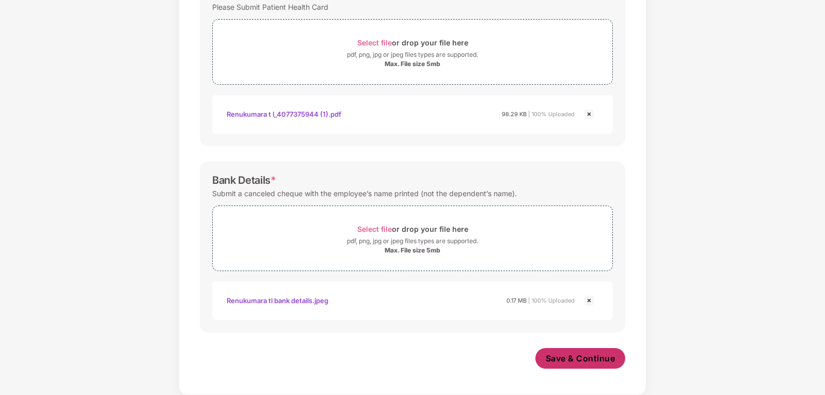
click at [549, 360] on span "Save & Continue" at bounding box center [581, 358] width 70 height 11
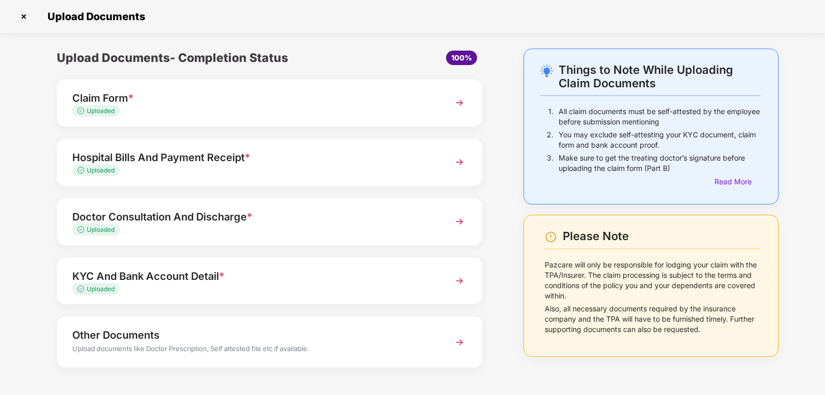
scroll to position [37, 0]
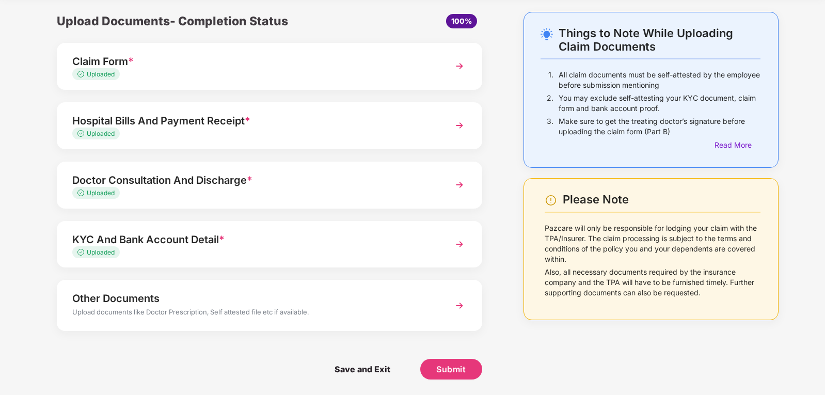
click at [206, 312] on div "Upload documents like Doctor Prescription, Self attested file etc if available." at bounding box center [252, 313] width 361 height 13
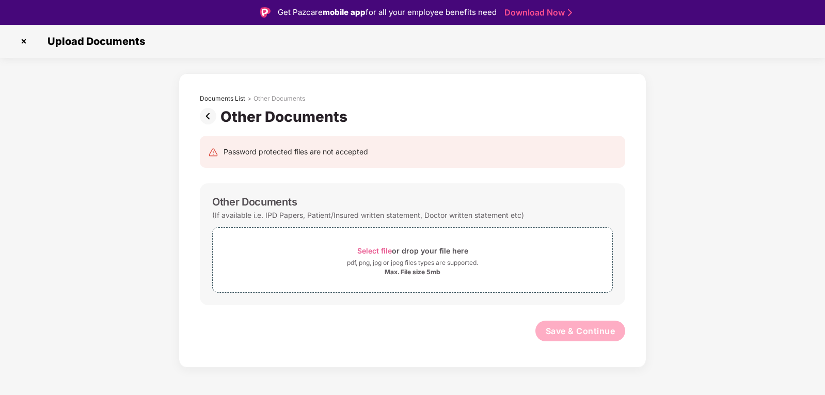
scroll to position [0, 0]
click at [417, 268] on div "Max. File size 5mb" at bounding box center [413, 272] width 56 height 8
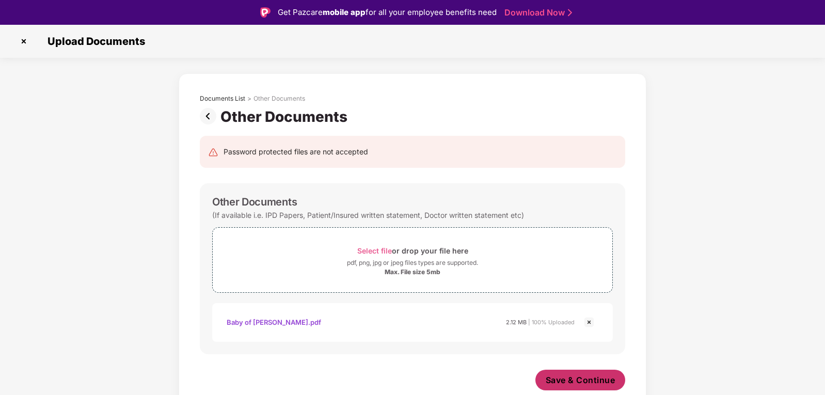
click at [560, 378] on span "Save & Continue" at bounding box center [581, 379] width 70 height 11
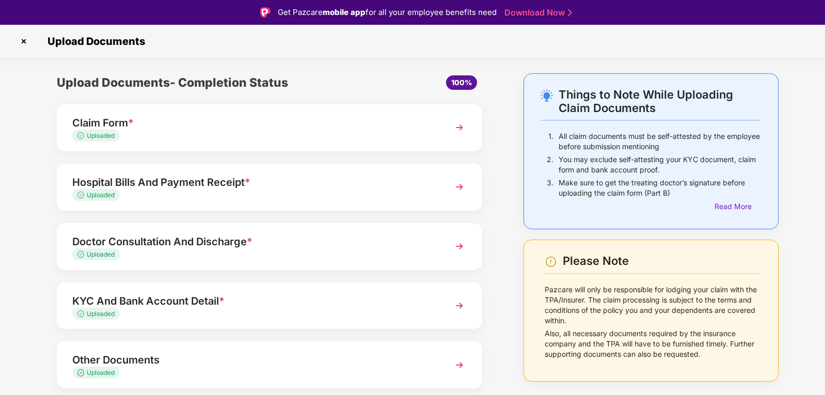
click at [163, 262] on div "Doctor Consultation And Discharge * Uploaded" at bounding box center [269, 246] width 425 height 47
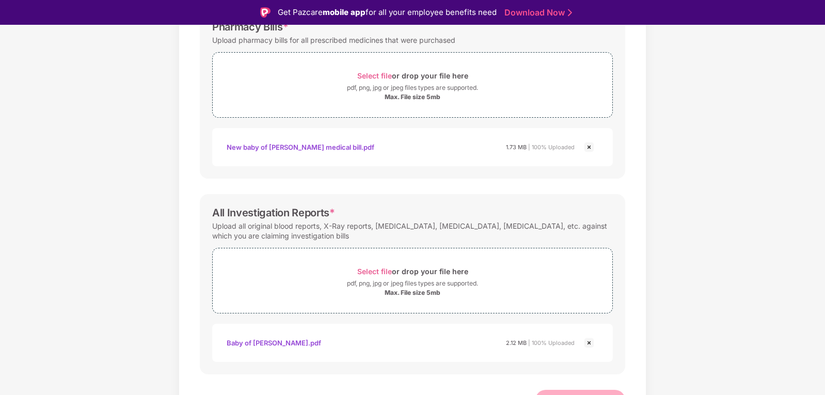
scroll to position [361, 0]
click at [413, 293] on div "Max. File size 5mb" at bounding box center [413, 292] width 56 height 8
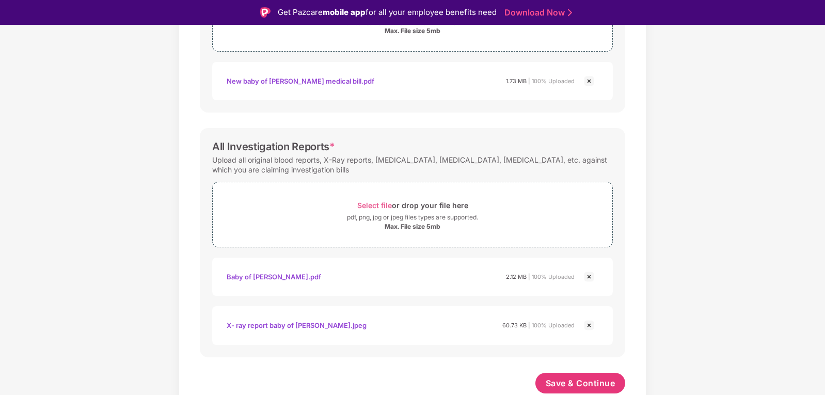
scroll to position [25, 0]
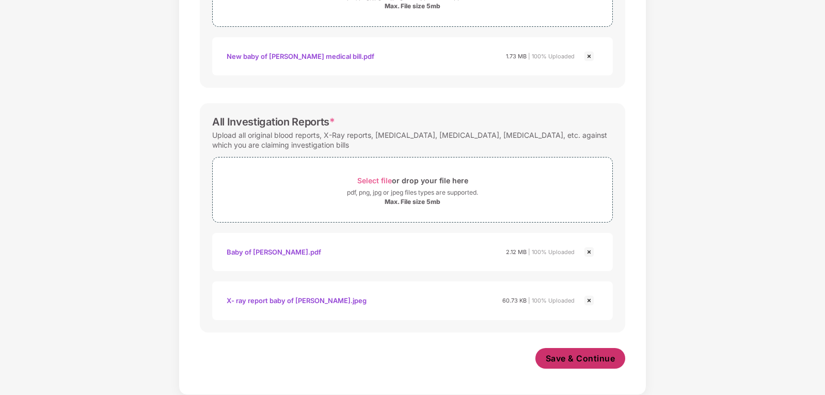
click at [566, 360] on span "Save & Continue" at bounding box center [581, 358] width 70 height 11
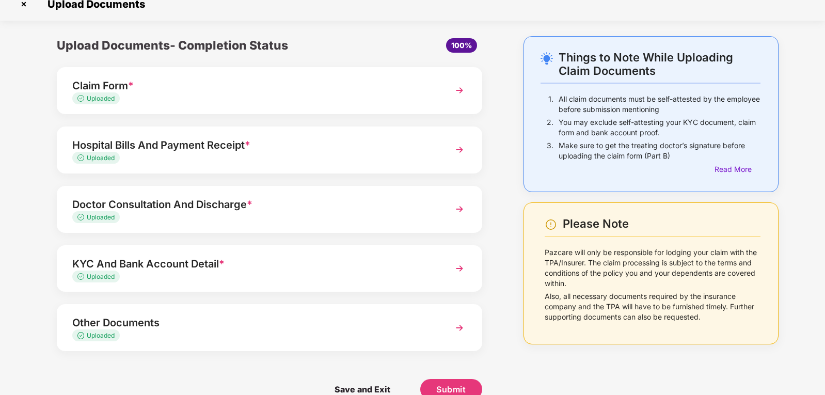
scroll to position [33, 0]
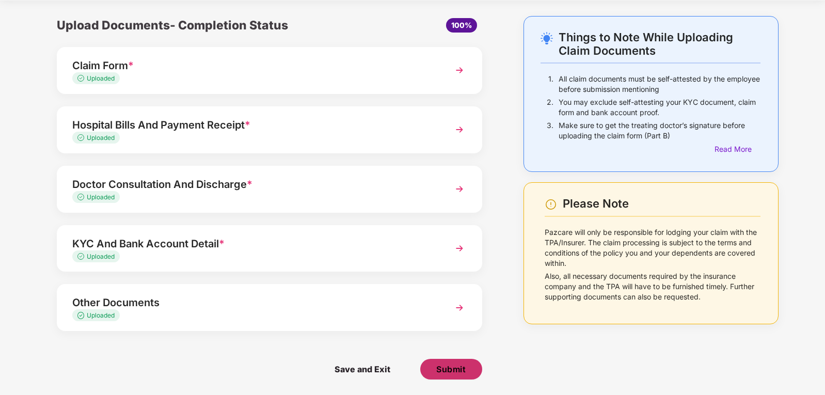
click at [440, 370] on span "Submit" at bounding box center [450, 368] width 29 height 11
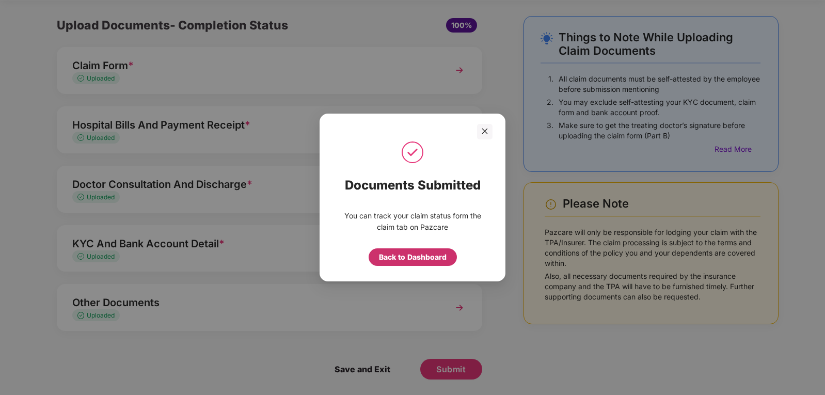
click at [417, 257] on div "Back to Dashboard" at bounding box center [413, 256] width 68 height 11
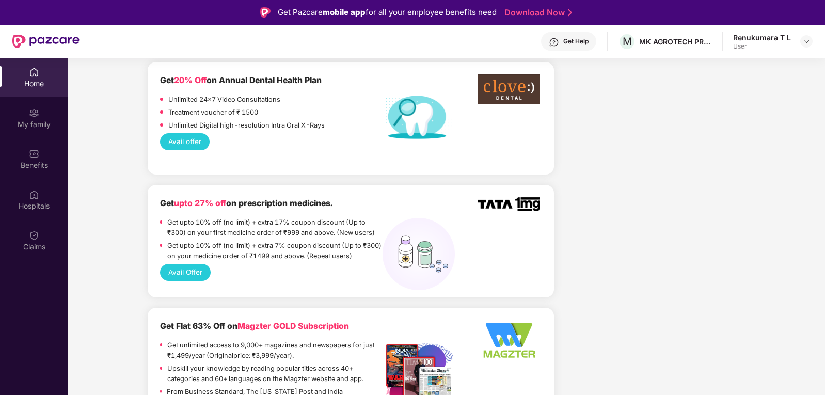
scroll to position [929, 0]
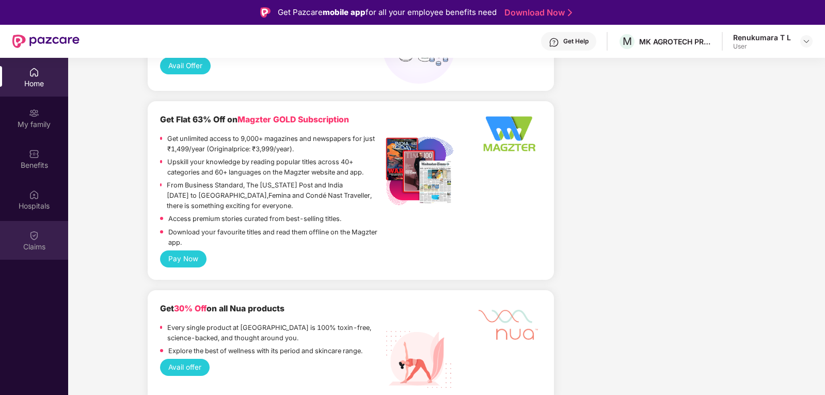
click at [54, 231] on div "Claims" at bounding box center [34, 240] width 68 height 39
